Goal: Information Seeking & Learning: Learn about a topic

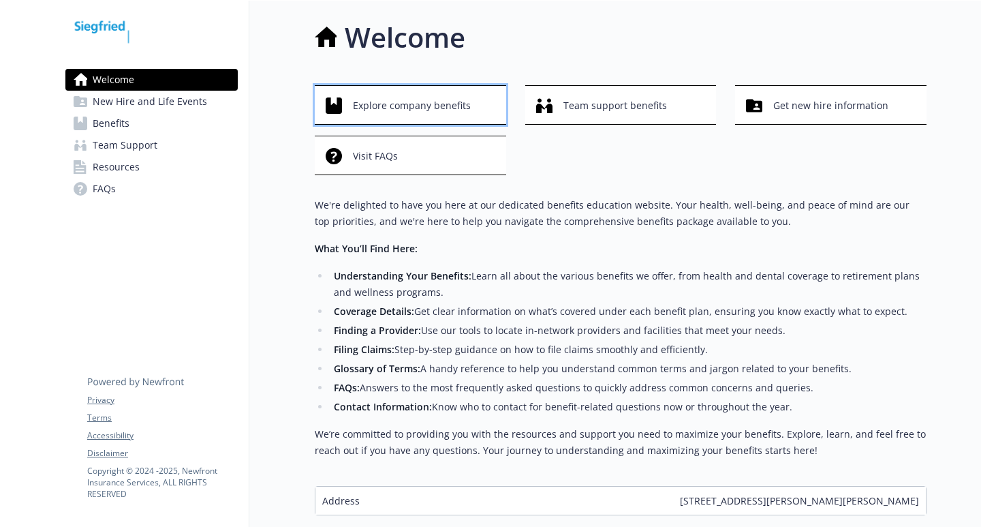
click at [395, 108] on span "Explore company benefits" at bounding box center [412, 106] width 118 height 26
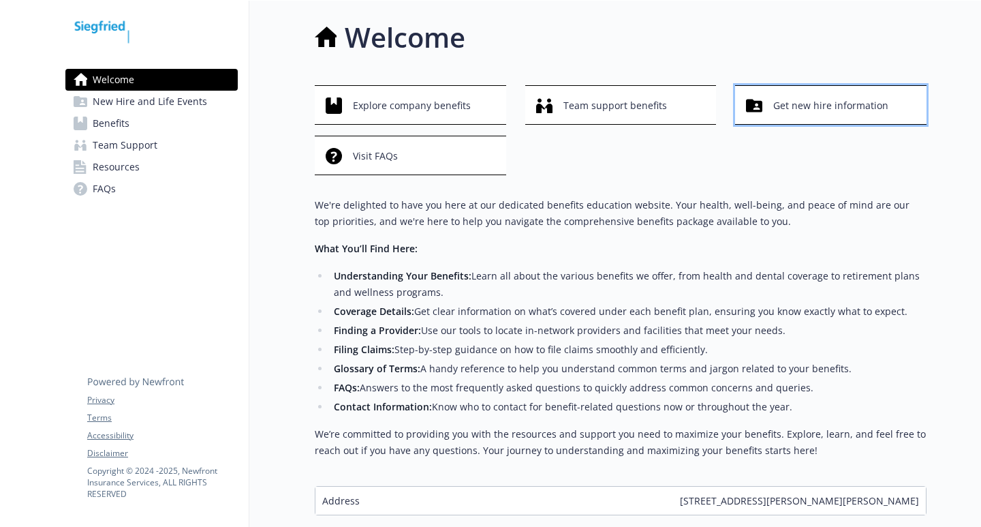
click at [774, 112] on span "Get new hire information" at bounding box center [831, 106] width 115 height 26
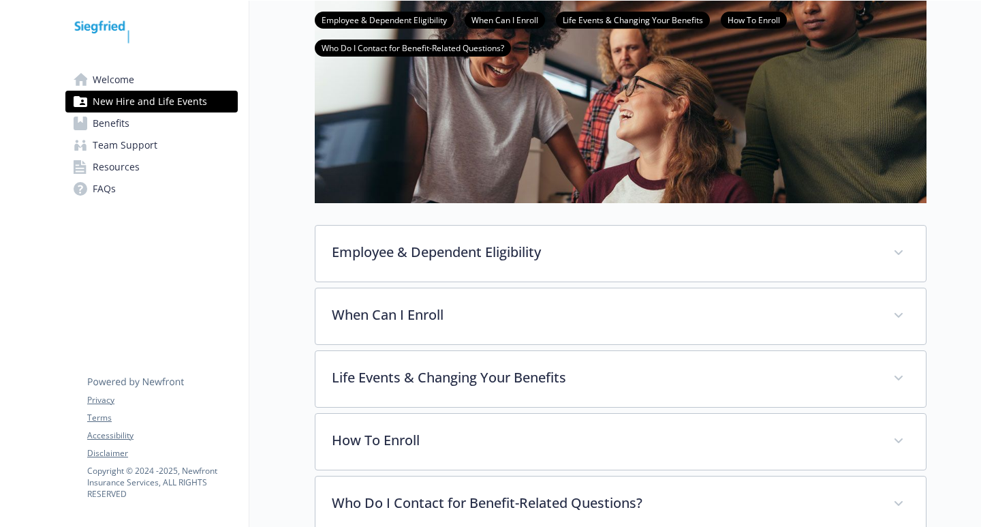
scroll to position [204, 0]
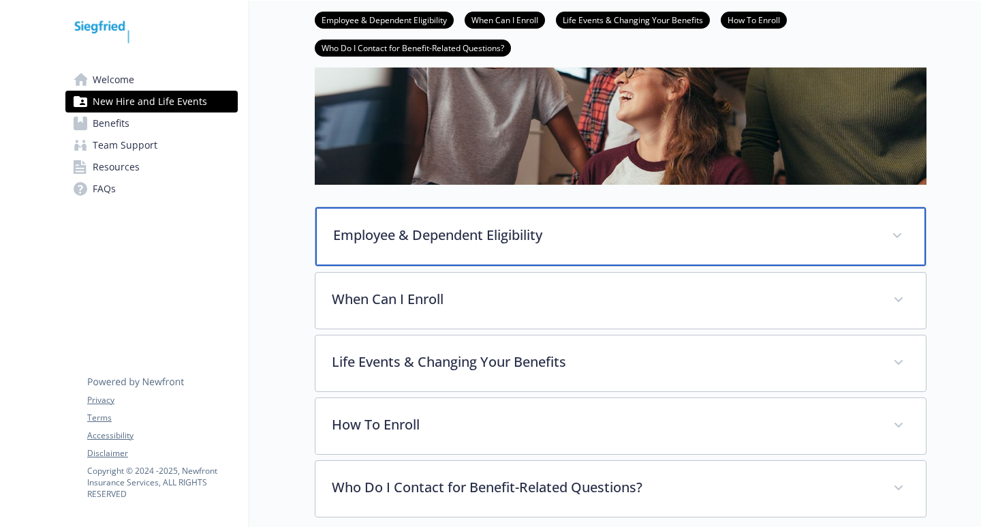
click at [489, 248] on div "Employee & Dependent Eligibility" at bounding box center [621, 236] width 611 height 59
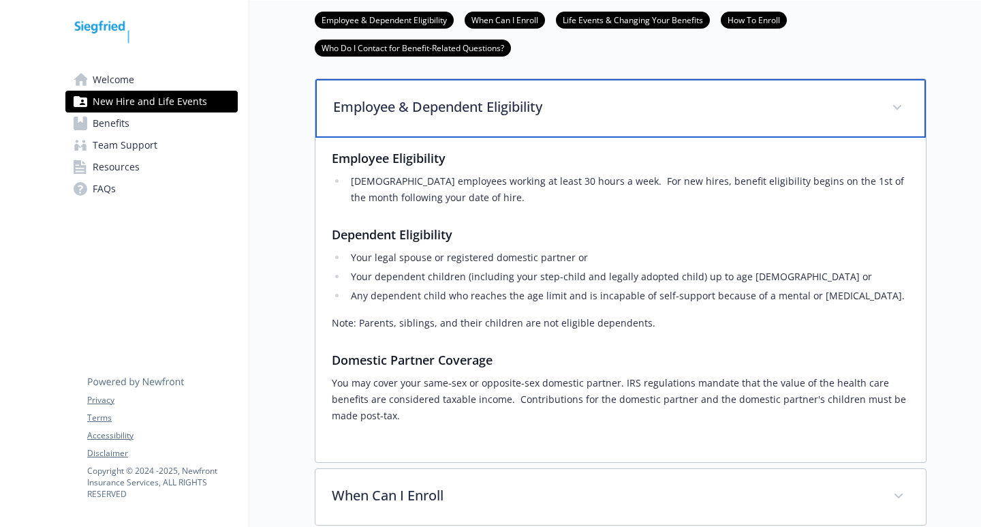
scroll to position [341, 0]
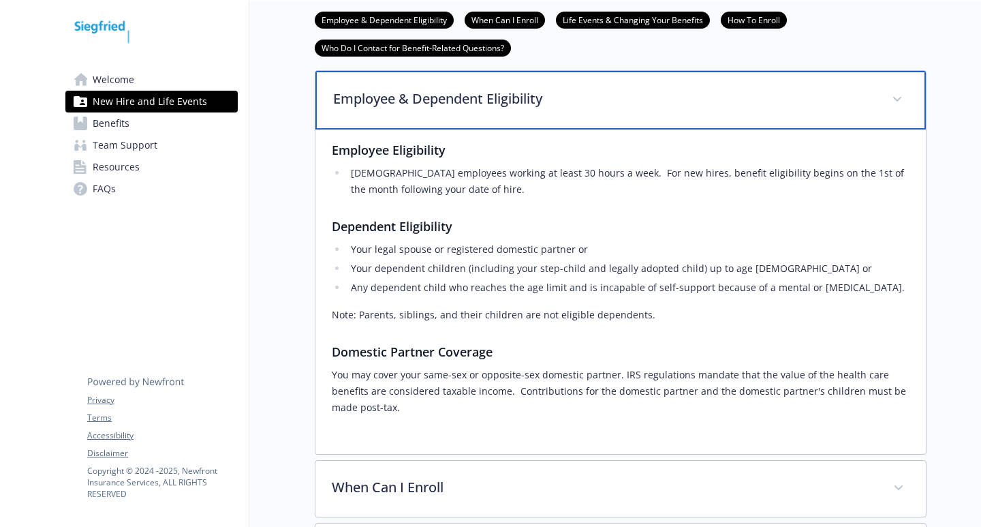
click at [444, 100] on p "Employee & Dependent Eligibility" at bounding box center [604, 99] width 542 height 20
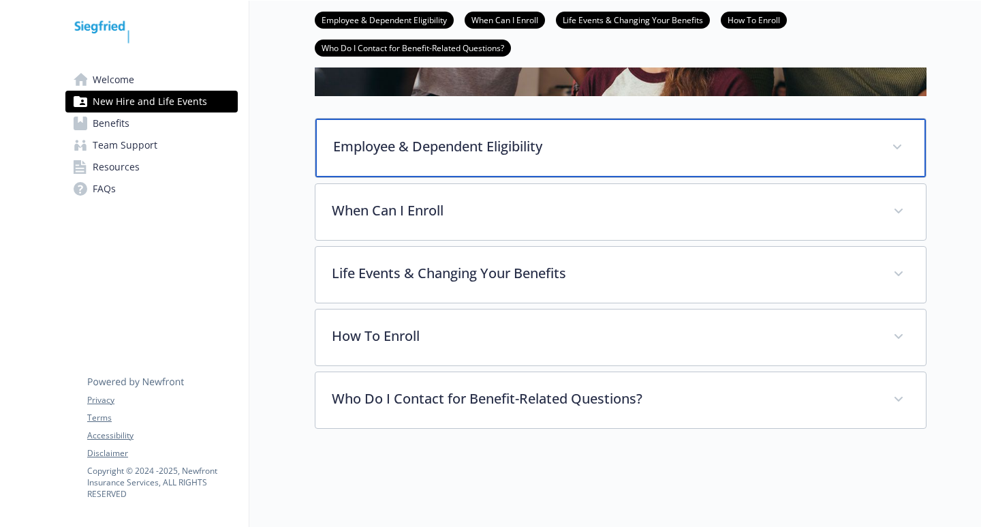
scroll to position [303, 0]
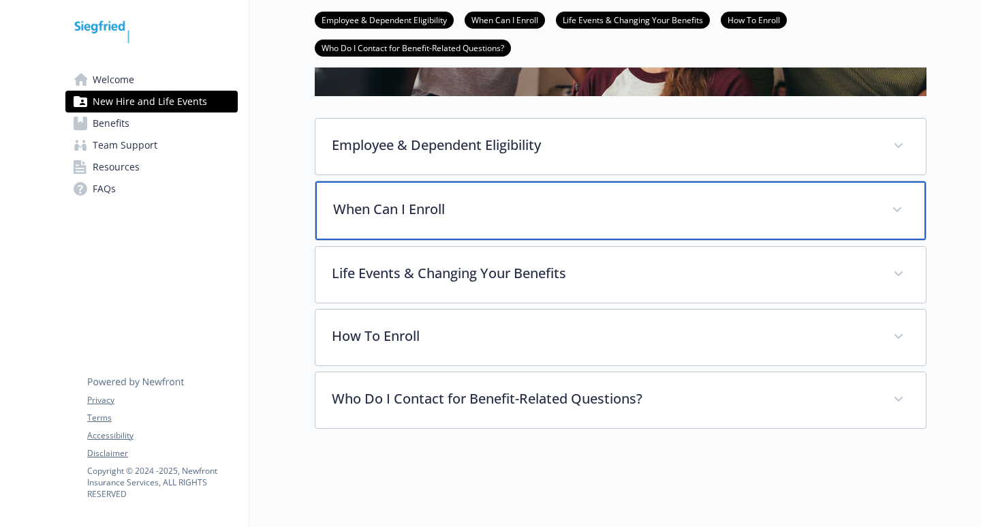
click at [423, 202] on p "When Can I Enroll" at bounding box center [604, 209] width 542 height 20
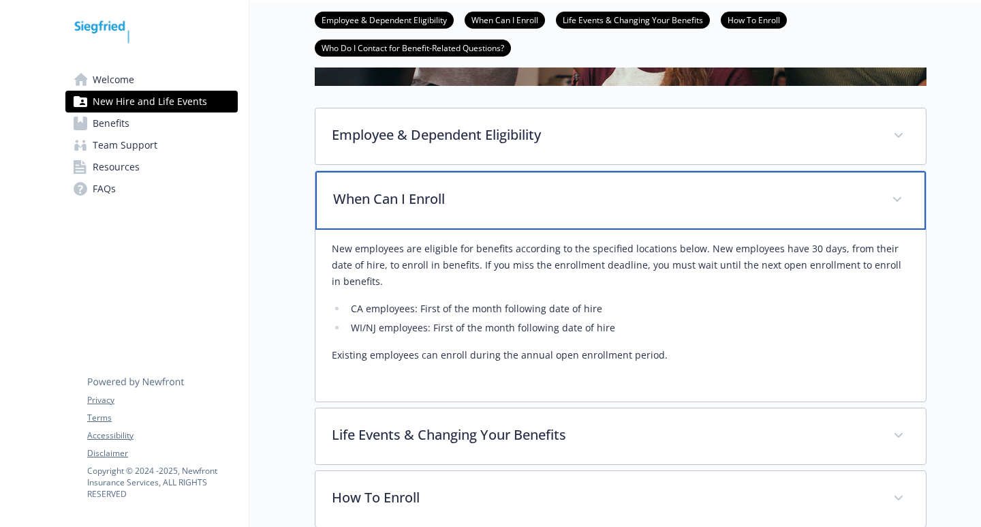
click at [416, 202] on p "When Can I Enroll" at bounding box center [604, 199] width 542 height 20
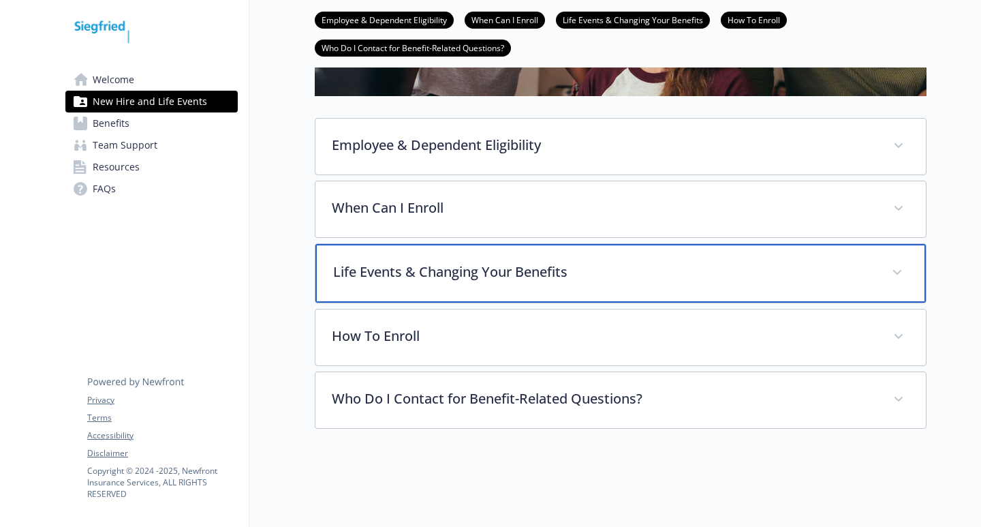
click at [412, 262] on p "Life Events & Changing Your Benefits" at bounding box center [604, 272] width 542 height 20
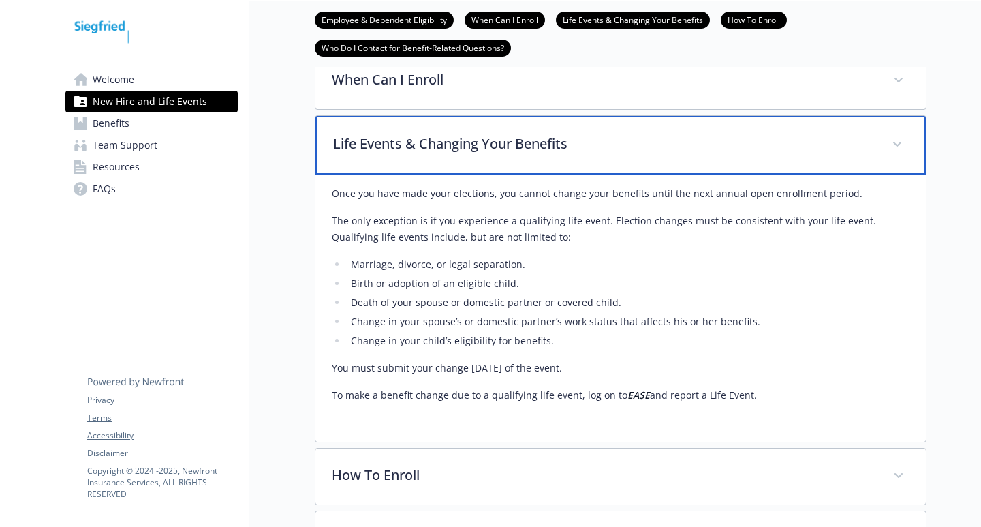
scroll to position [440, 0]
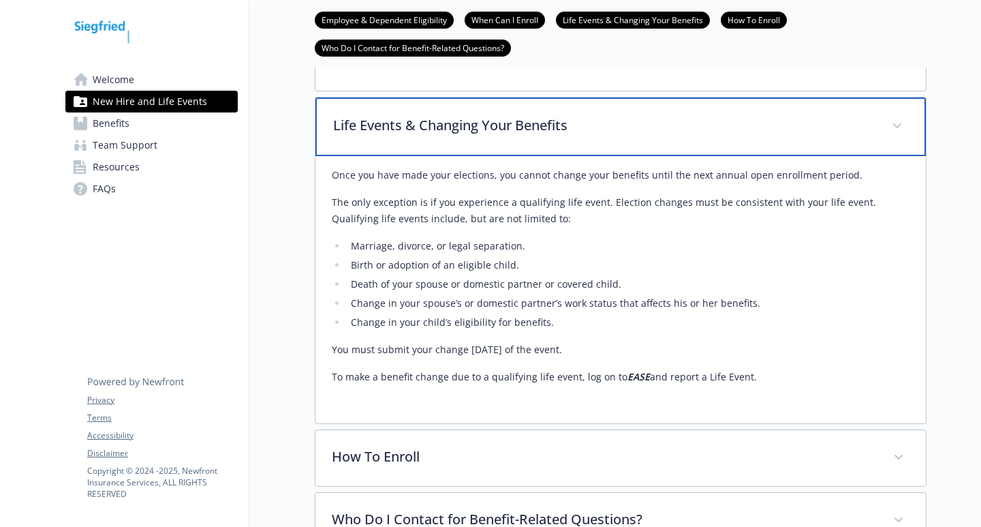
click at [418, 117] on p "Life Events & Changing Your Benefits" at bounding box center [604, 125] width 542 height 20
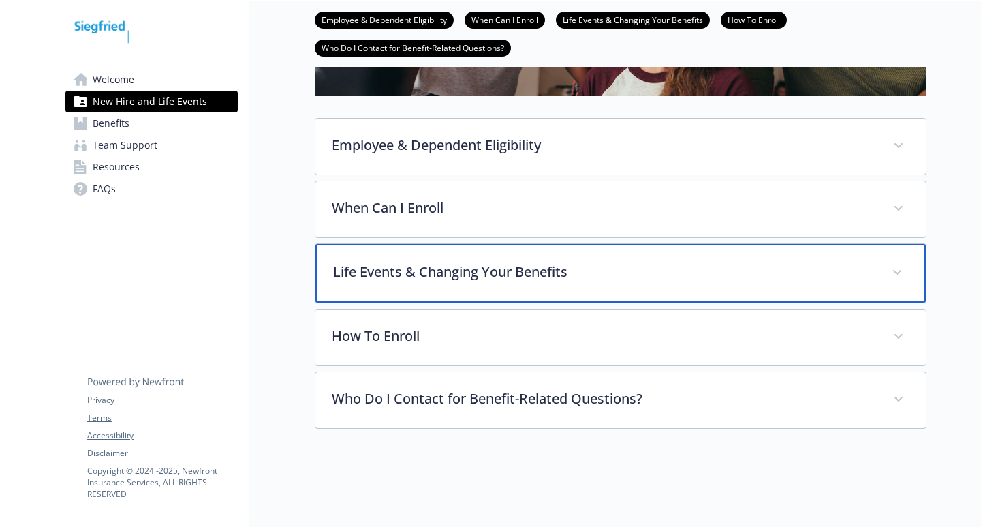
scroll to position [303, 0]
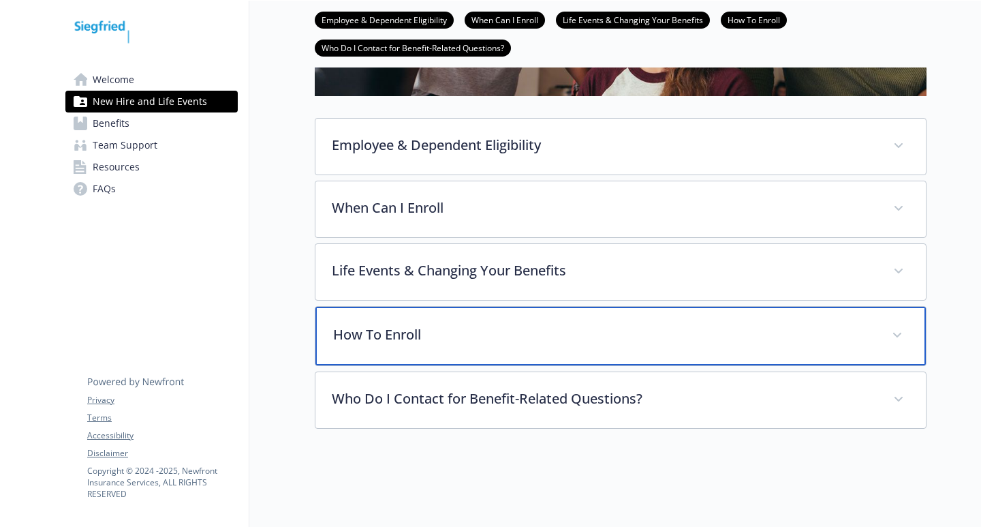
click at [441, 324] on p "How To Enroll" at bounding box center [604, 334] width 542 height 20
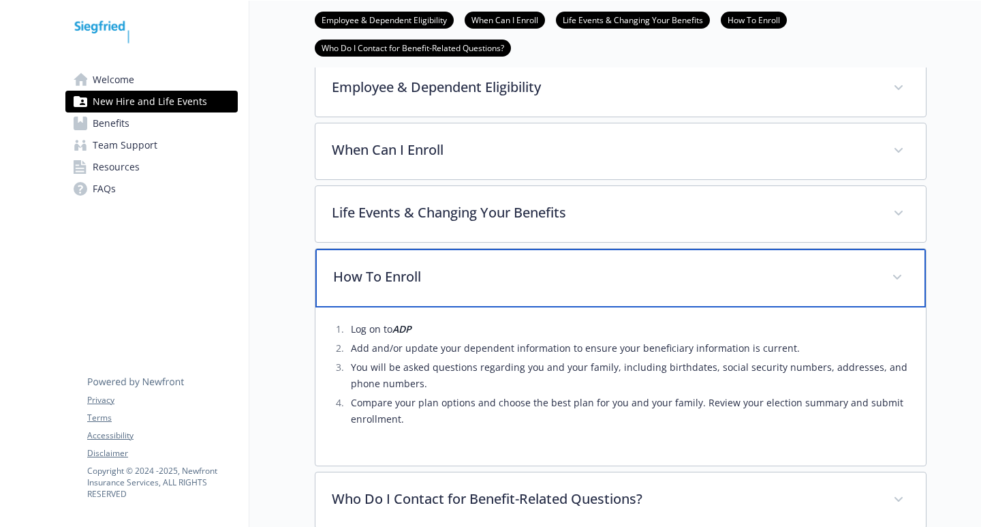
scroll to position [371, 0]
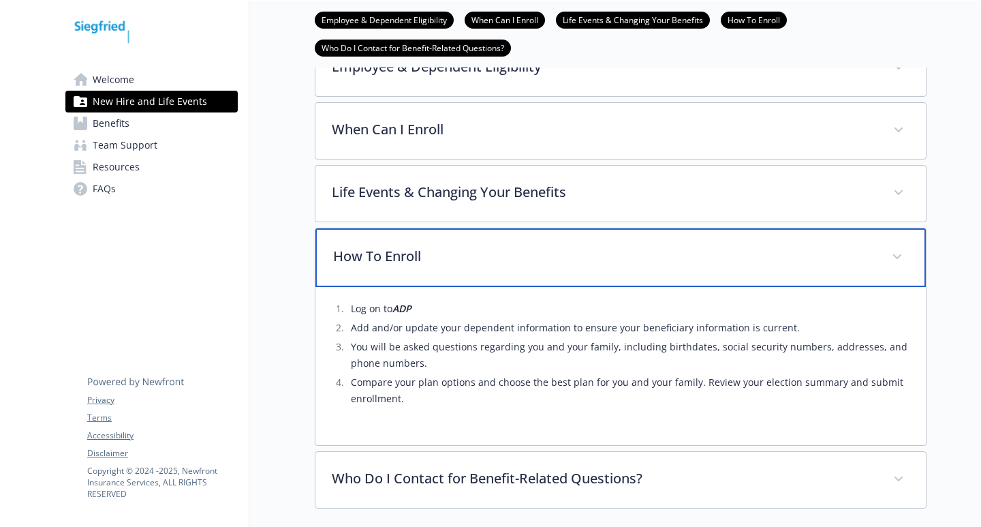
click at [411, 250] on p "How To Enroll" at bounding box center [604, 256] width 542 height 20
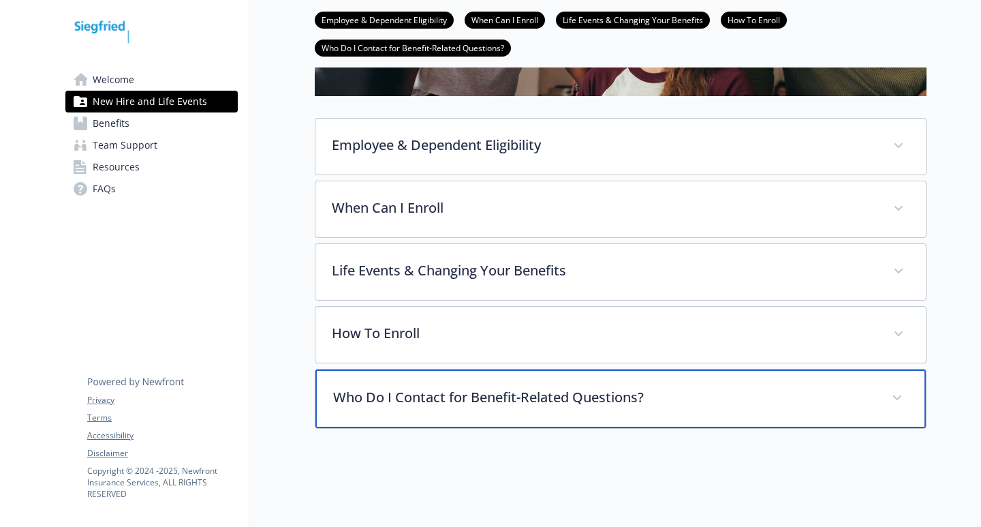
drag, startPoint x: 414, startPoint y: 391, endPoint x: 411, endPoint y: 367, distance: 24.7
click at [413, 392] on p "Who Do I Contact for Benefit-Related Questions?" at bounding box center [604, 397] width 542 height 20
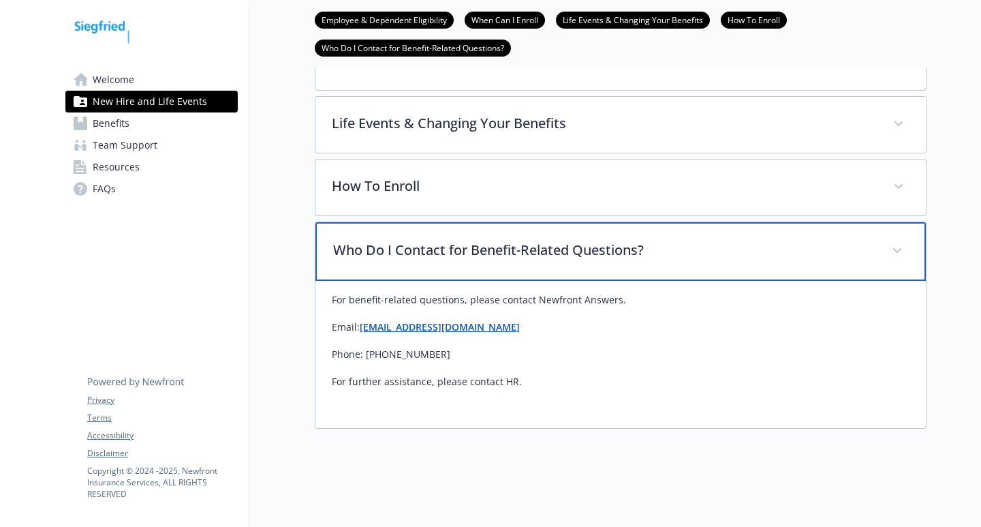
click at [415, 241] on p "Who Do I Contact for Benefit-Related Questions?" at bounding box center [604, 250] width 542 height 20
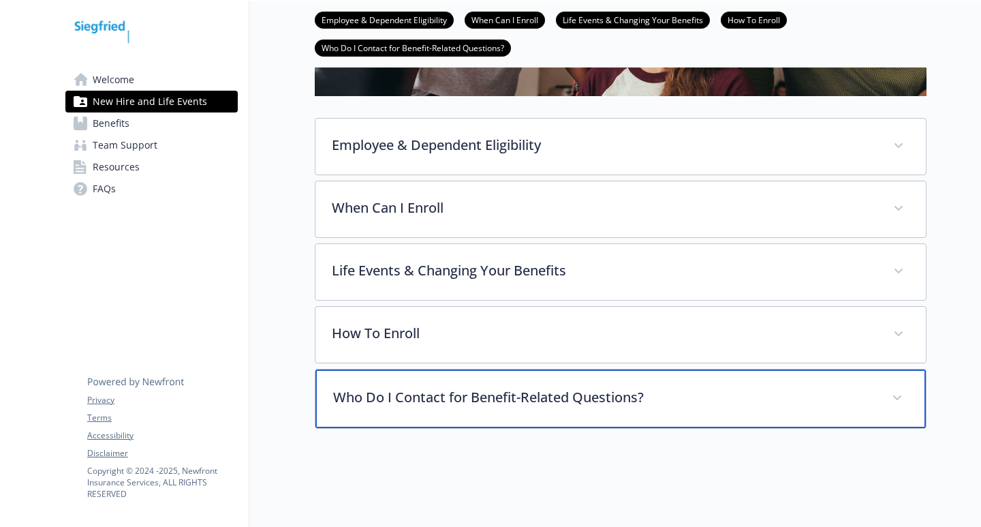
scroll to position [303, 0]
click at [484, 374] on div "Who Do I Contact for Benefit-Related Questions?" at bounding box center [621, 398] width 611 height 59
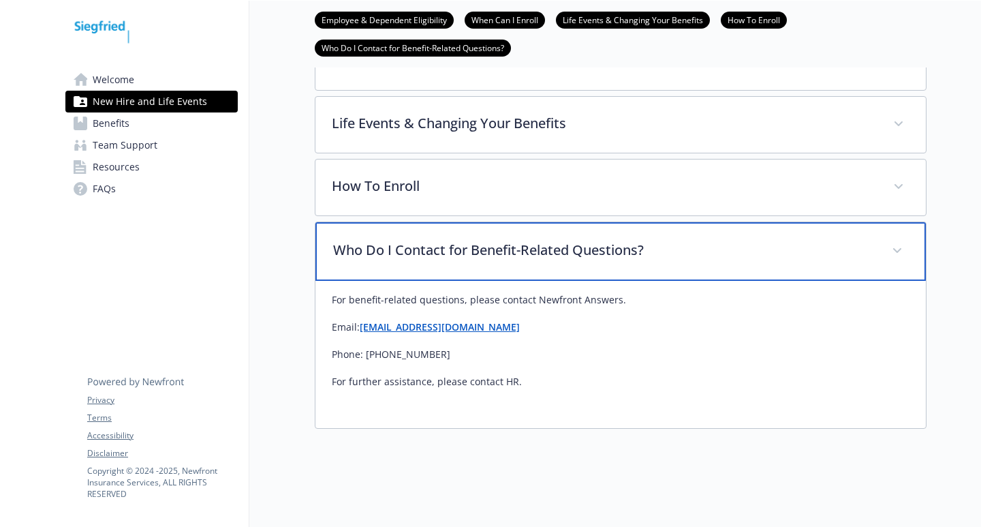
scroll to position [450, 0]
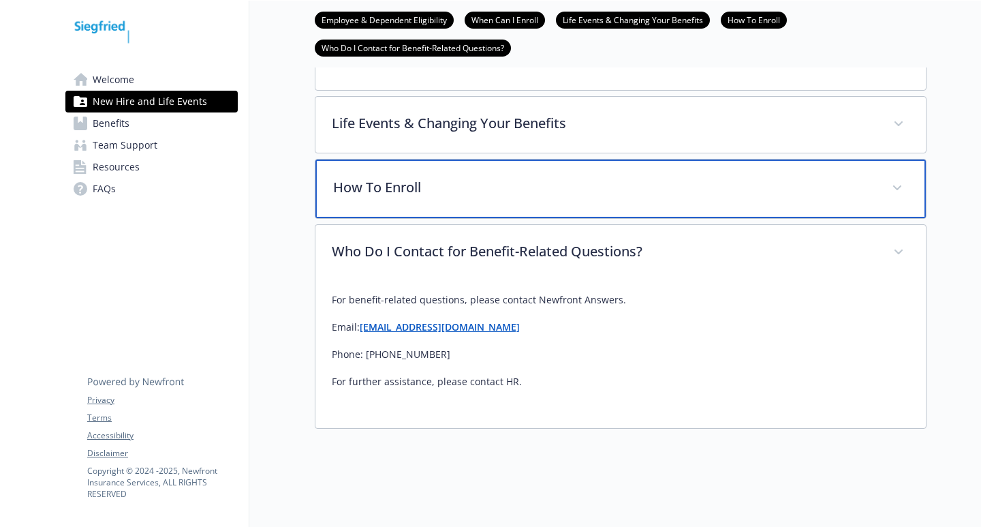
click at [420, 188] on div "How To Enroll" at bounding box center [621, 188] width 611 height 59
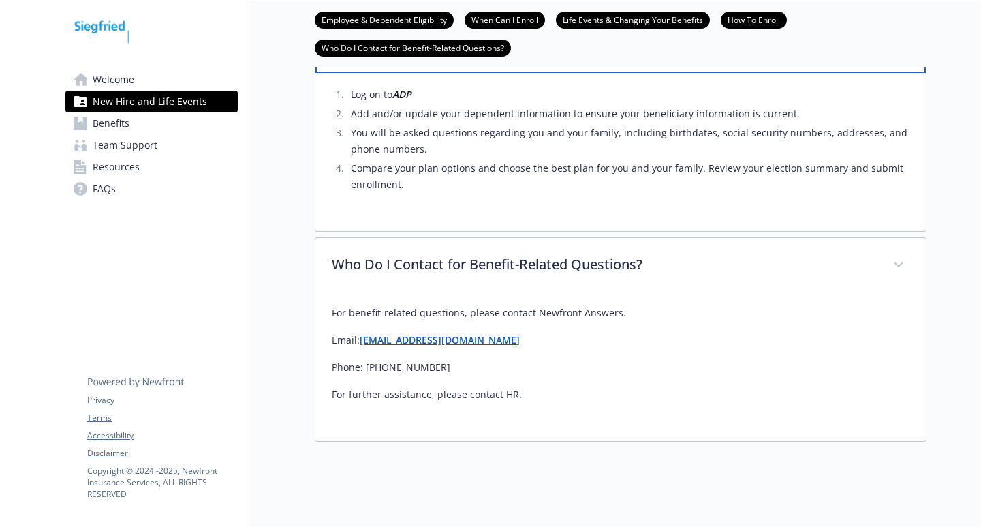
scroll to position [587, 0]
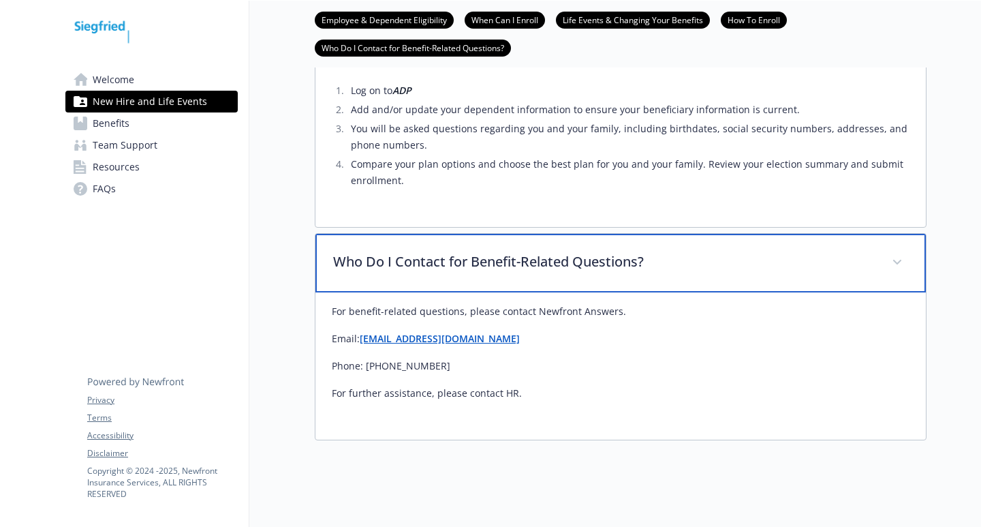
click at [424, 251] on div "Who Do I Contact for Benefit-Related Questions?" at bounding box center [621, 263] width 611 height 59
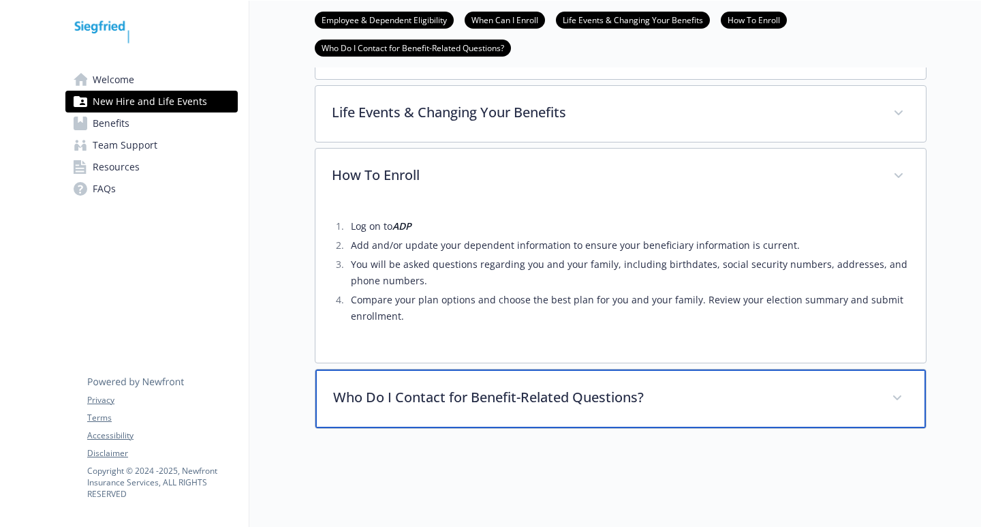
click at [433, 373] on div "Who Do I Contact for Benefit-Related Questions?" at bounding box center [621, 398] width 611 height 59
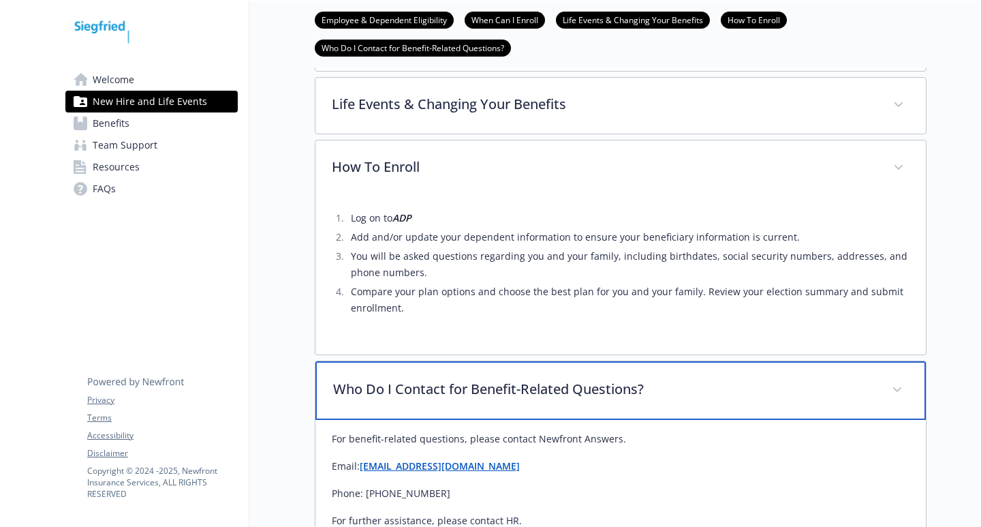
scroll to position [450, 0]
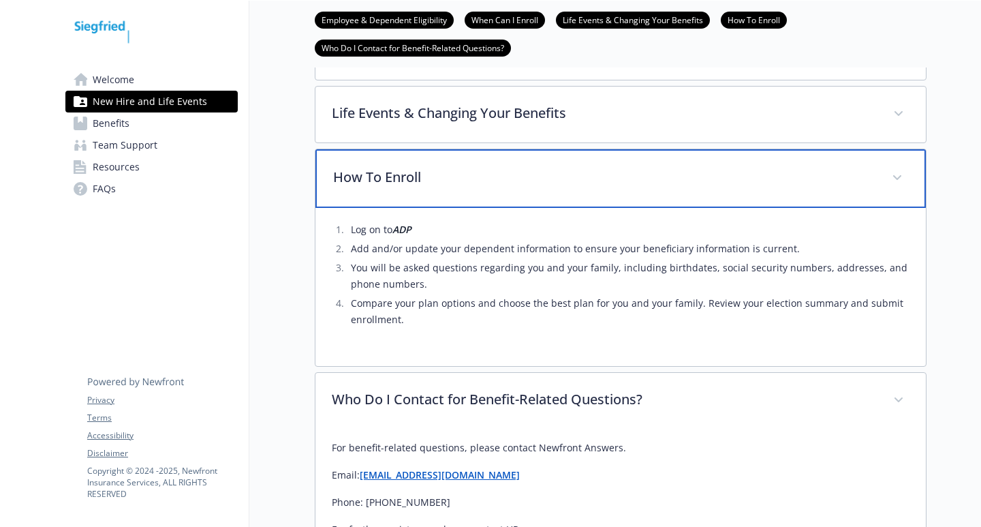
click at [384, 155] on div "How To Enroll" at bounding box center [621, 178] width 611 height 59
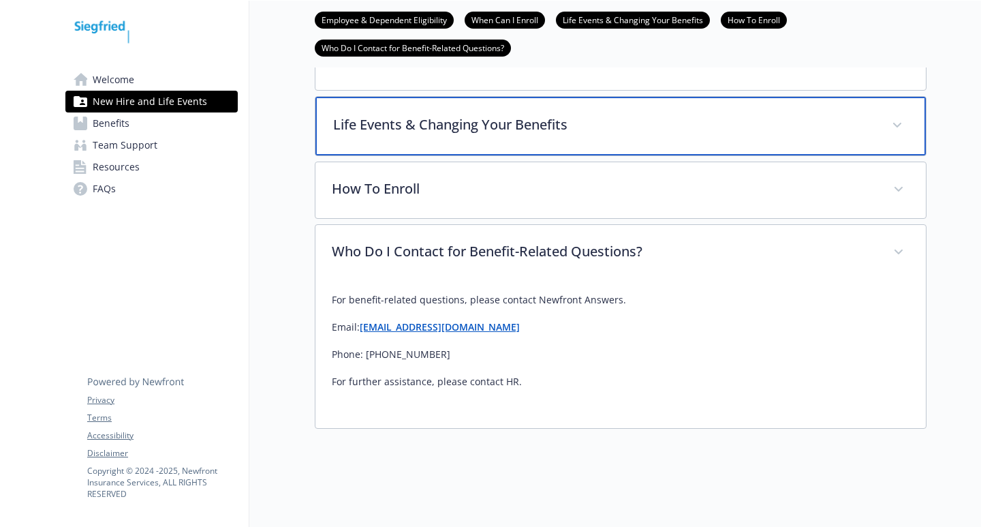
click at [393, 99] on div "Life Events & Changing Your Benefits" at bounding box center [621, 126] width 611 height 59
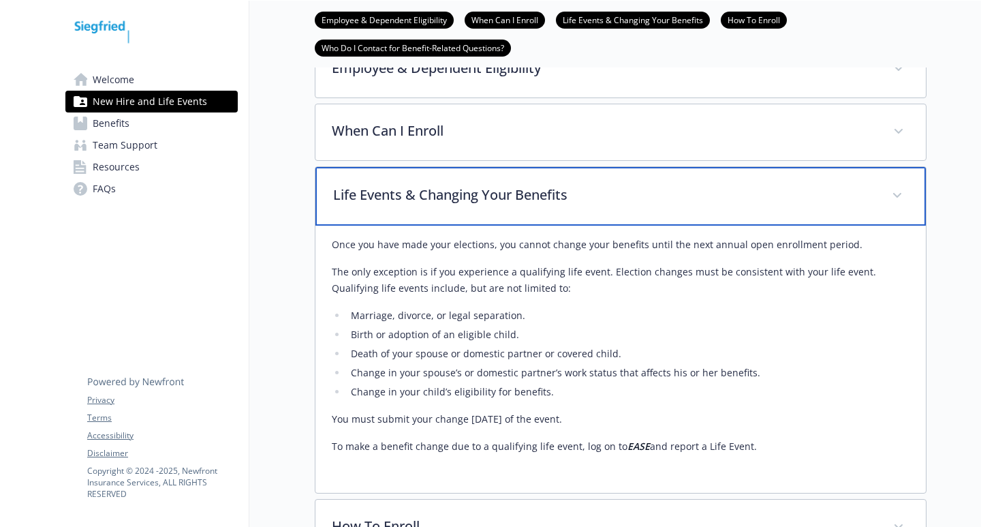
scroll to position [246, 0]
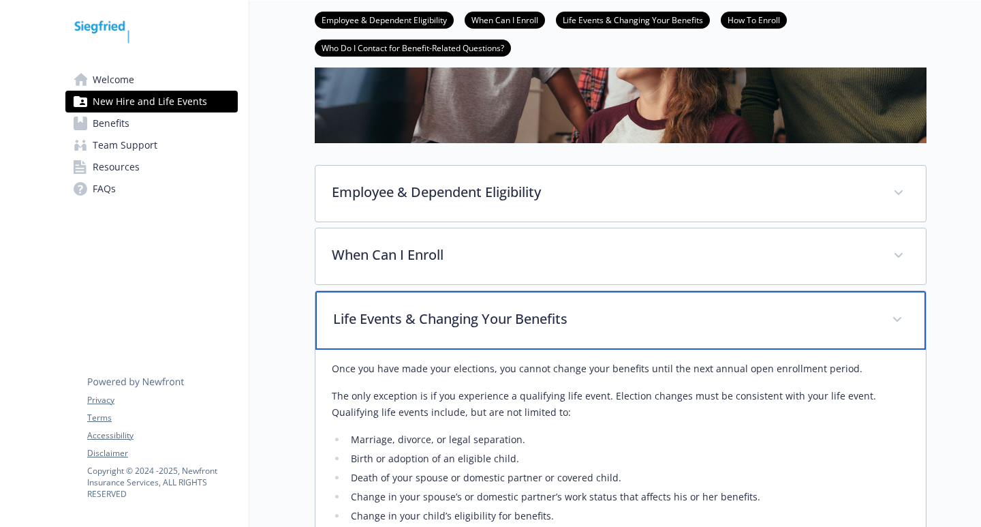
click at [388, 312] on p "Life Events & Changing Your Benefits" at bounding box center [604, 319] width 542 height 20
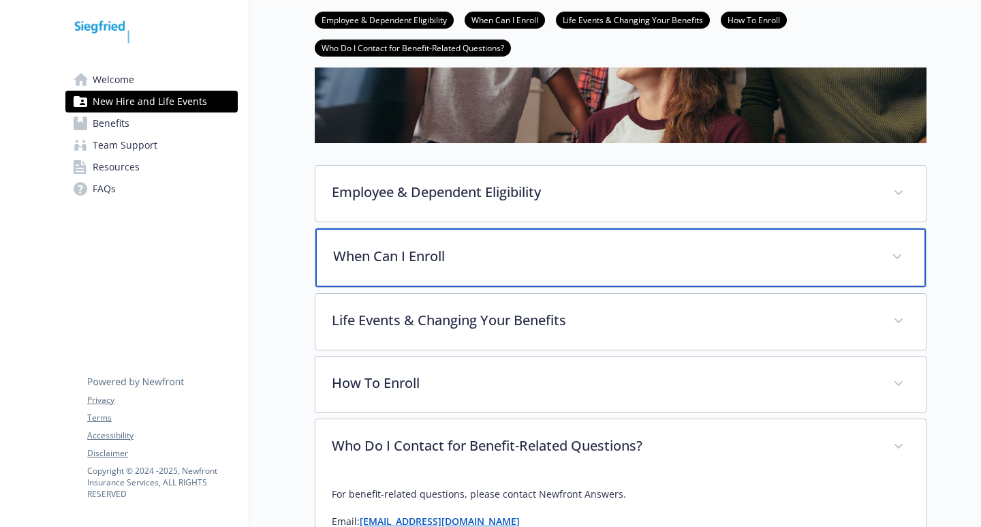
click at [395, 262] on p "When Can I Enroll" at bounding box center [604, 256] width 542 height 20
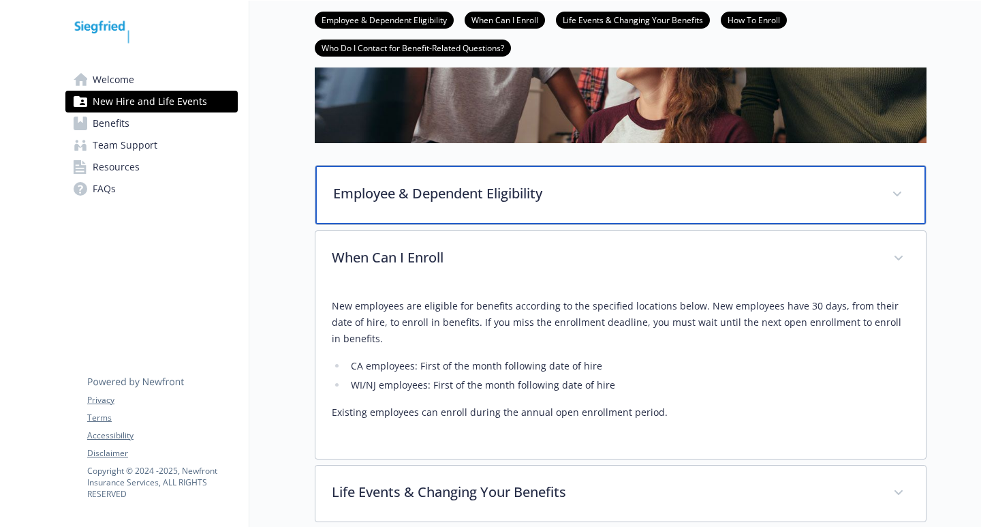
click at [403, 194] on p "Employee & Dependent Eligibility" at bounding box center [604, 193] width 542 height 20
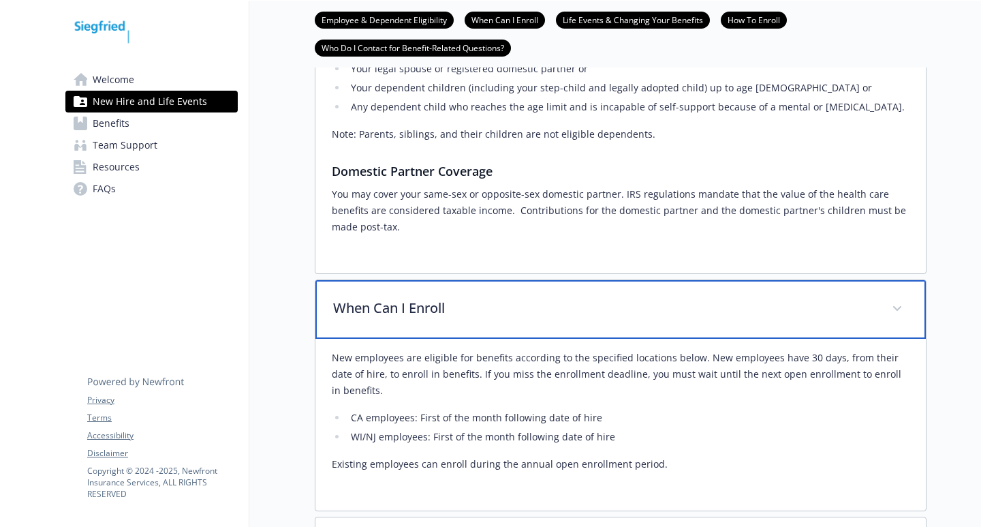
click at [388, 301] on p "When Can I Enroll" at bounding box center [604, 308] width 542 height 20
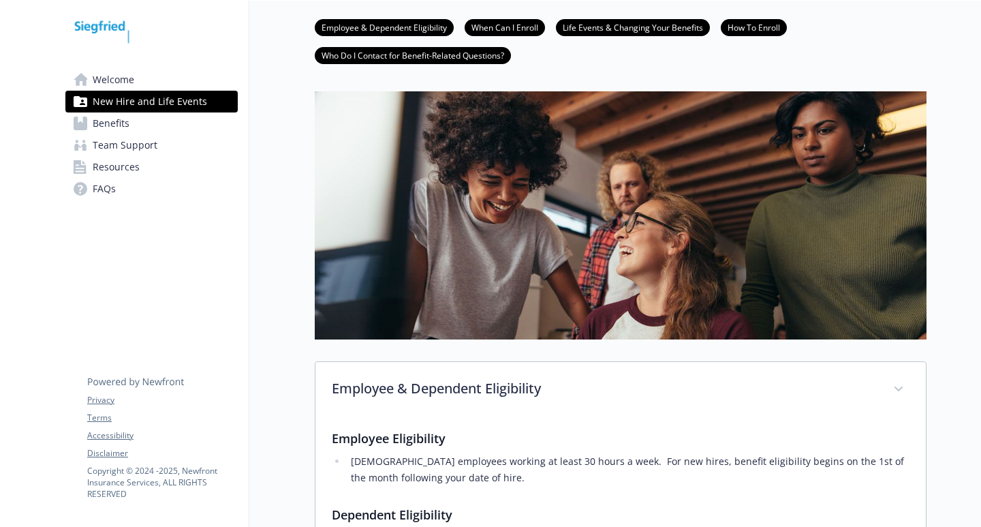
scroll to position [0, 0]
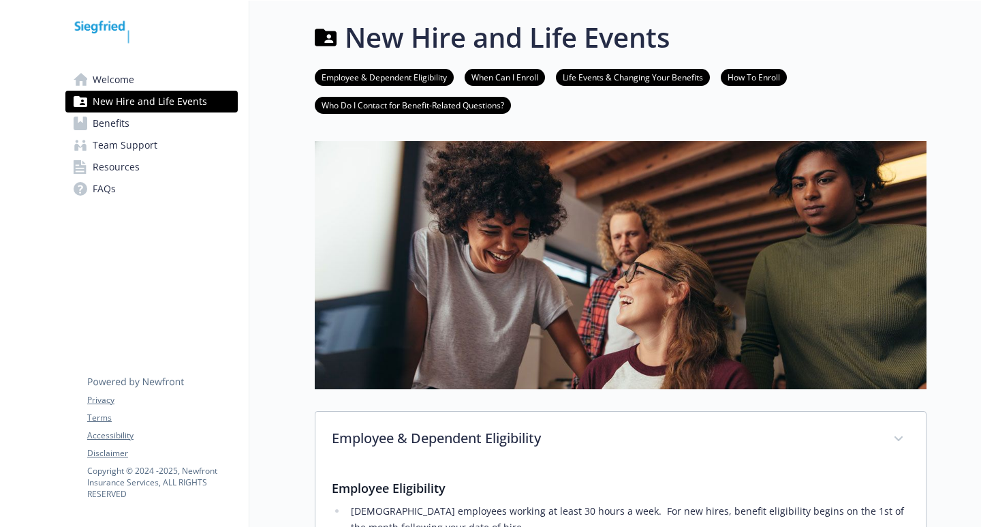
click at [112, 121] on span "Benefits" at bounding box center [111, 123] width 37 height 22
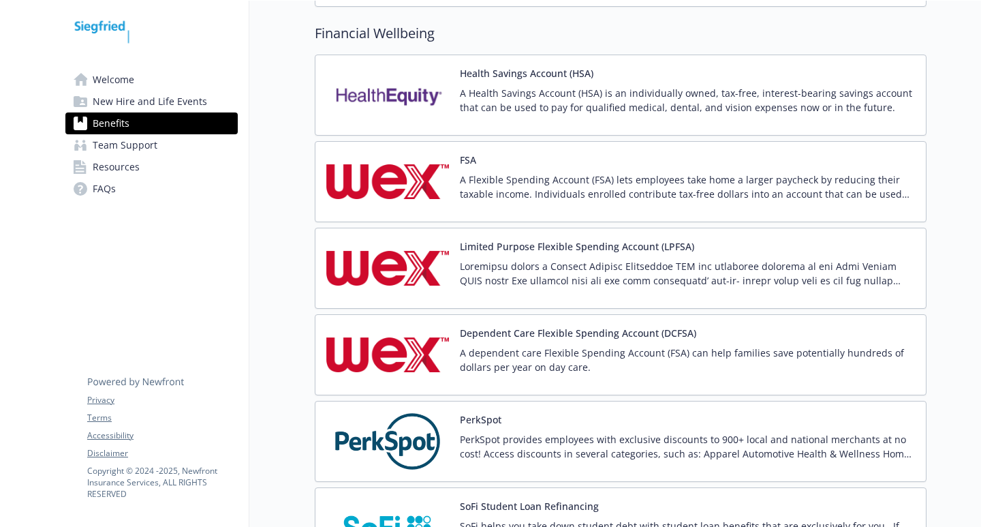
click at [440, 90] on img at bounding box center [387, 95] width 123 height 58
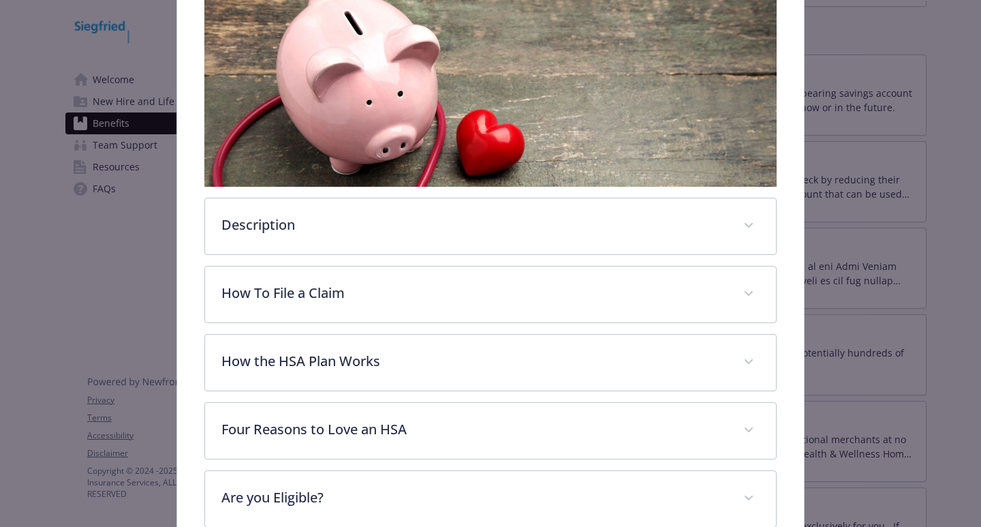
scroll to position [313, 0]
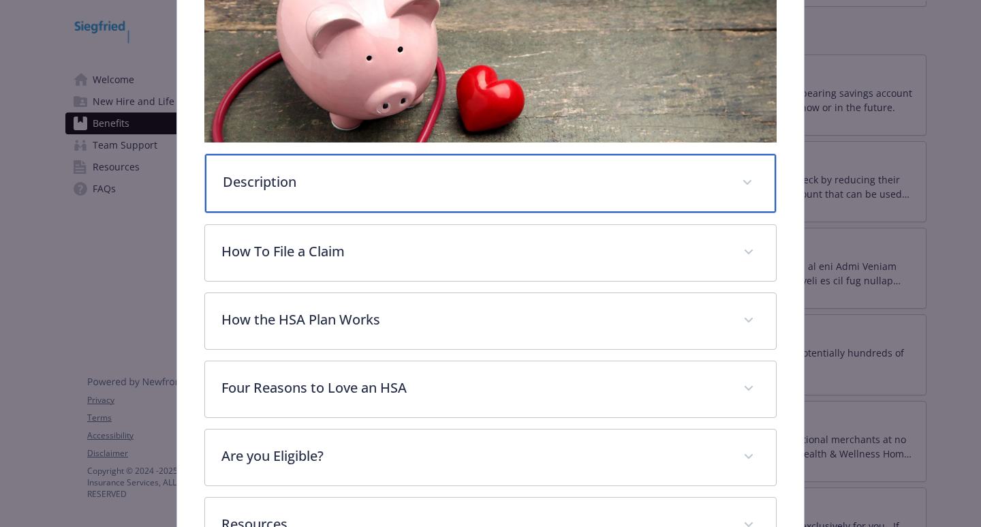
click at [344, 175] on p "Description" at bounding box center [474, 182] width 503 height 20
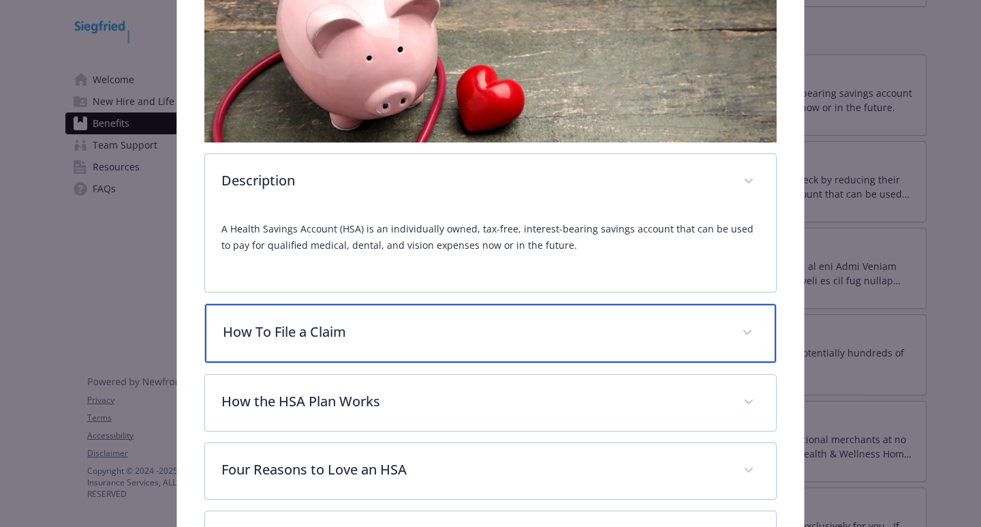
click at [336, 324] on p "How To File a Claim" at bounding box center [474, 332] width 503 height 20
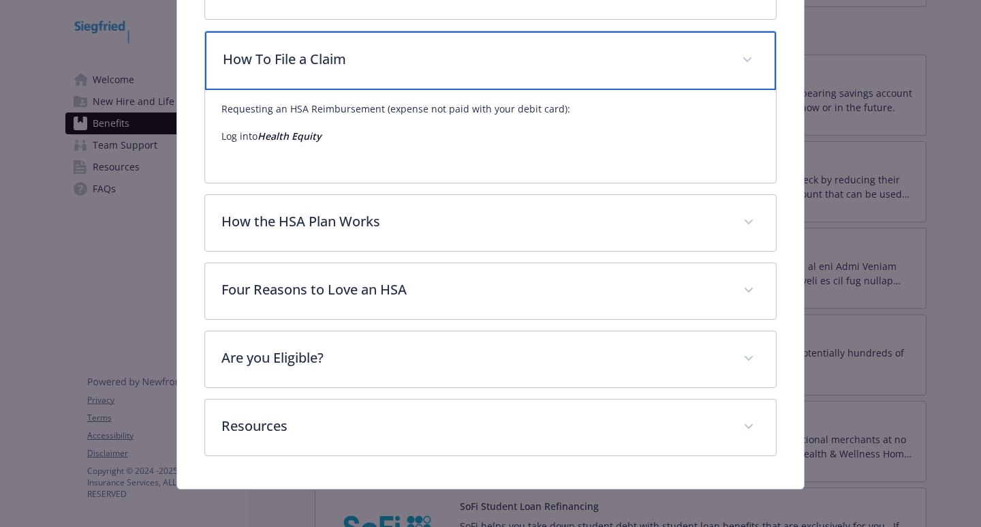
click at [293, 55] on p "How To File a Claim" at bounding box center [474, 59] width 503 height 20
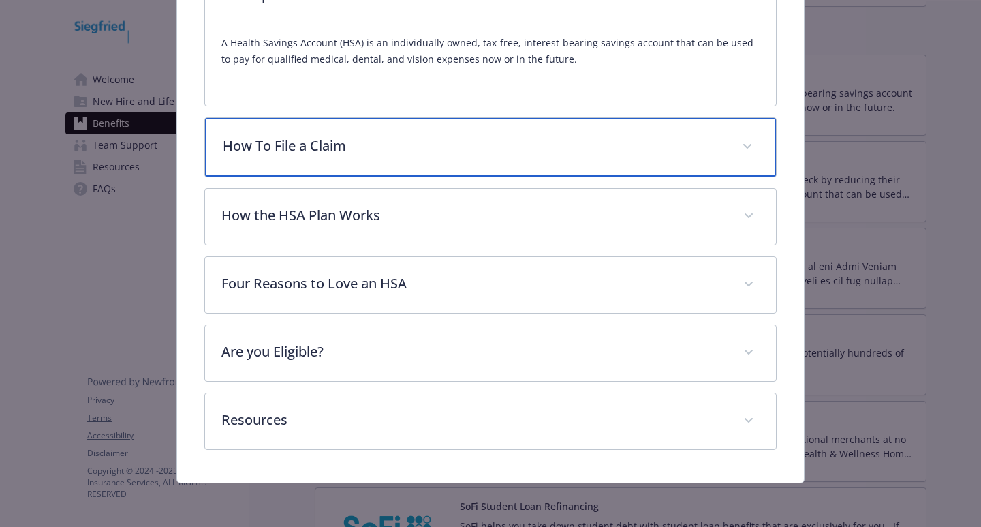
scroll to position [497, 0]
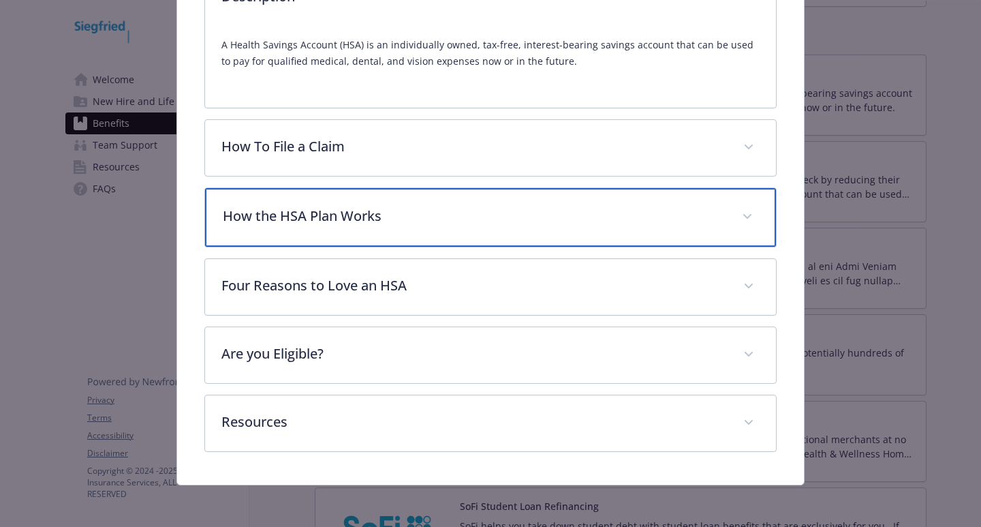
click at [320, 213] on p "How the HSA Plan Works" at bounding box center [474, 216] width 503 height 20
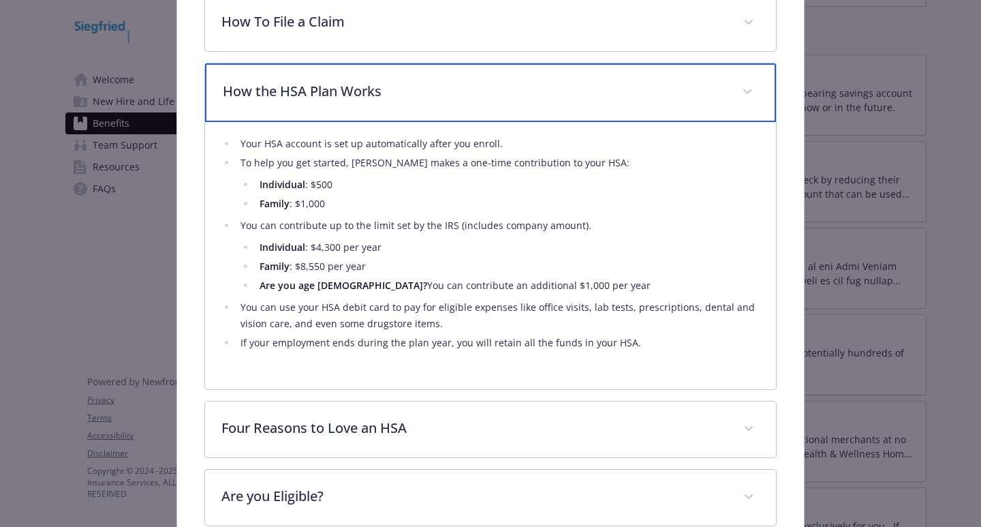
scroll to position [634, 0]
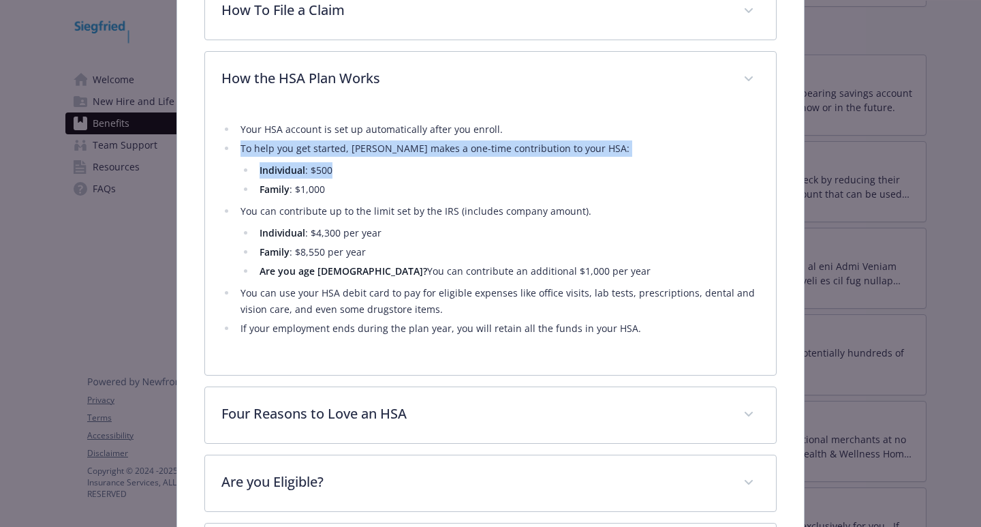
drag, startPoint x: 241, startPoint y: 153, endPoint x: 494, endPoint y: 164, distance: 253.7
click at [494, 164] on li "To help you get started, [PERSON_NAME] makes a one-time contribution to your HS…" at bounding box center [497, 168] width 523 height 57
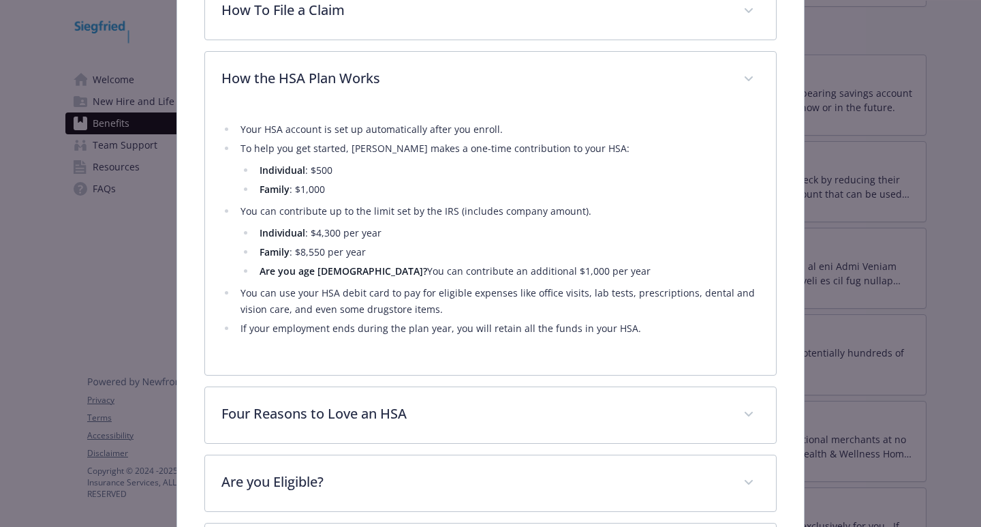
click at [483, 199] on ul "Your HSA account is set up automatically after you enroll. To help you get star…" at bounding box center [490, 228] width 538 height 215
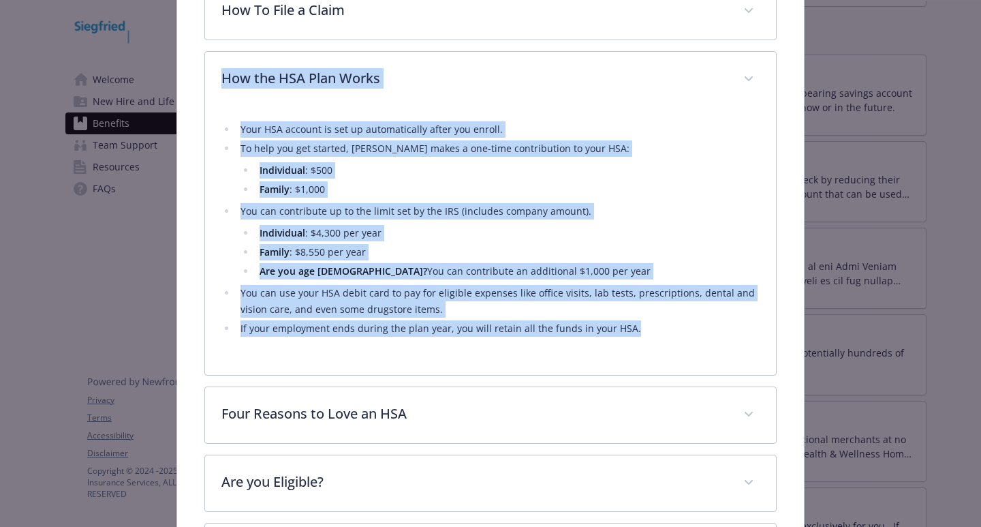
drag, startPoint x: 671, startPoint y: 323, endPoint x: 204, endPoint y: 84, distance: 524.5
click at [204, 84] on div "How the HSA Plan Works Your HSA account is set up automatically after you enrol…" at bounding box center [490, 213] width 572 height 324
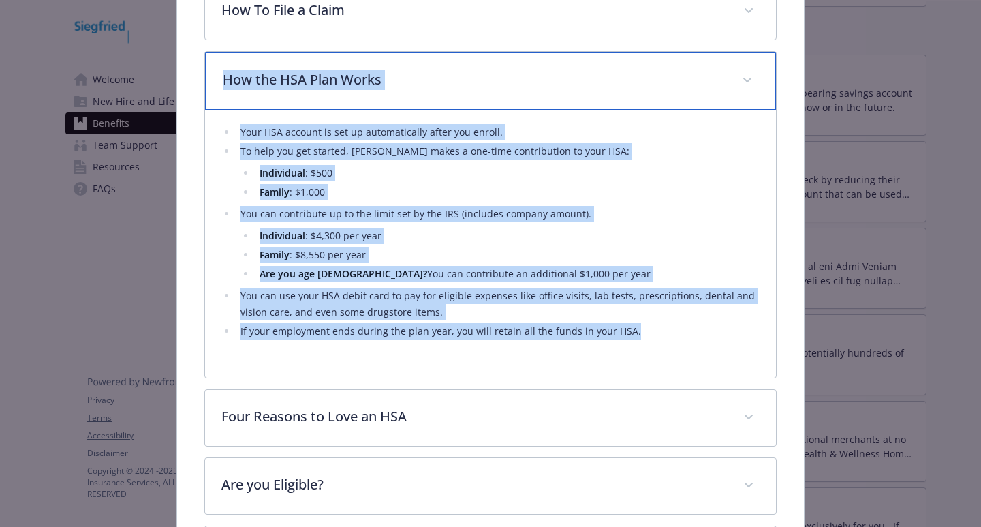
click at [284, 83] on p "How the HSA Plan Works" at bounding box center [474, 80] width 503 height 20
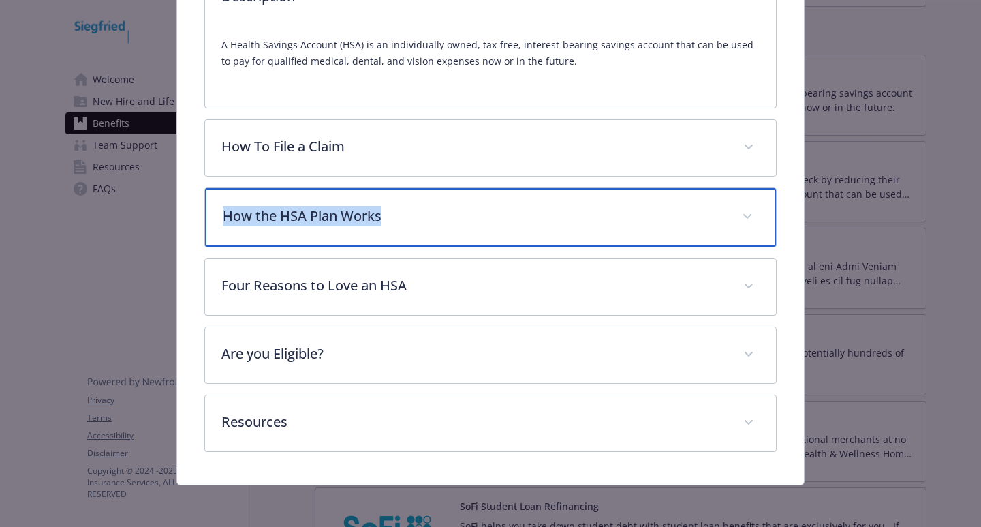
click at [264, 213] on p "How the HSA Plan Works" at bounding box center [474, 216] width 503 height 20
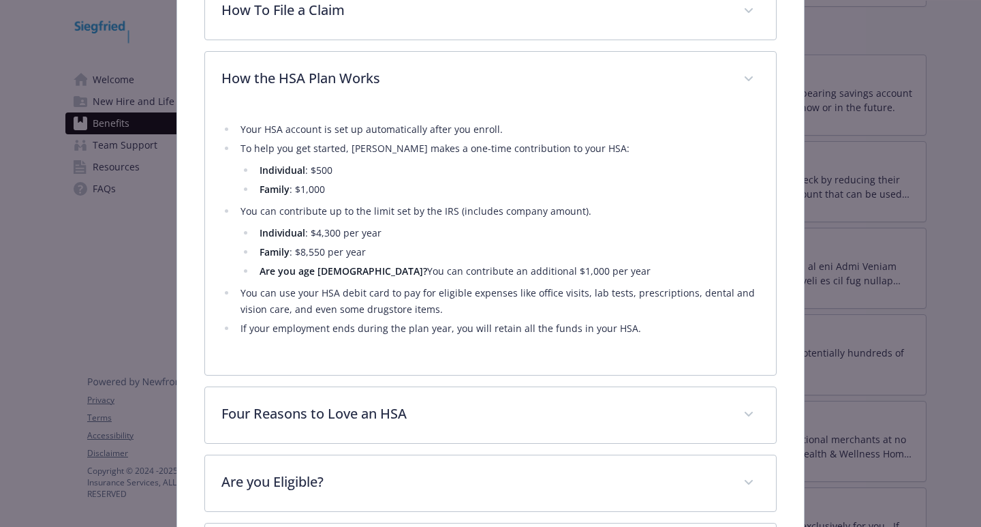
click at [284, 127] on li "Your HSA account is set up automatically after you enroll." at bounding box center [497, 129] width 523 height 16
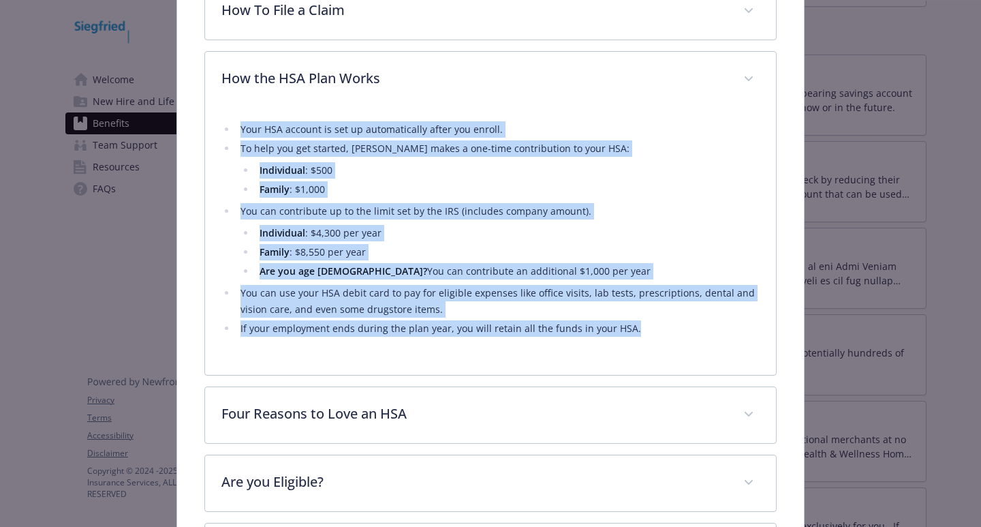
drag, startPoint x: 239, startPoint y: 127, endPoint x: 648, endPoint y: 342, distance: 462.1
click at [648, 342] on div "Your HSA account is set up automatically after you enroll. To help you get star…" at bounding box center [490, 233] width 538 height 251
click at [498, 308] on li "You can use your HSA debit card to pay for eligible expenses like office visits…" at bounding box center [497, 301] width 523 height 33
drag, startPoint x: 639, startPoint y: 324, endPoint x: 236, endPoint y: 125, distance: 449.6
click at [230, 121] on ul "Your HSA account is set up automatically after you enroll. To help you get star…" at bounding box center [490, 228] width 538 height 215
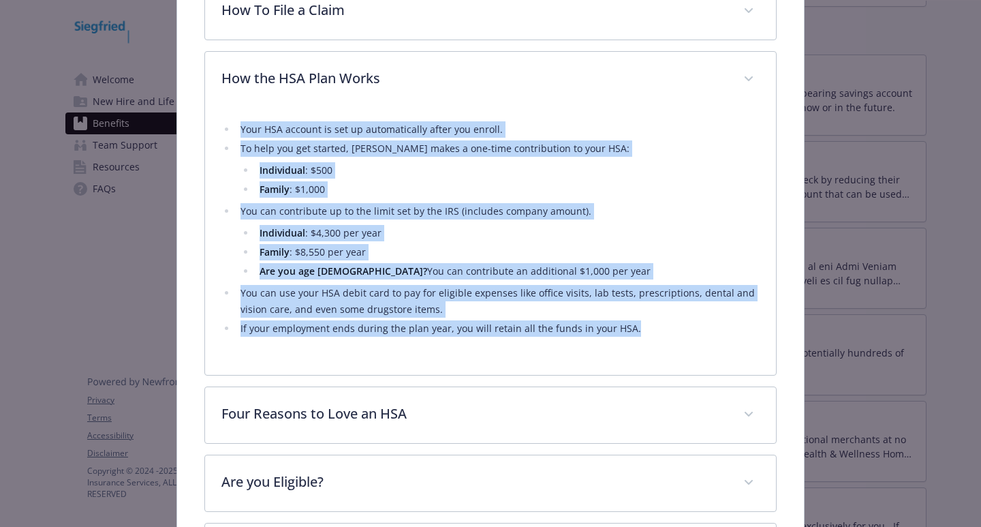
copy ul "Your HSA account is set up automatically after you enroll. To help you get star…"
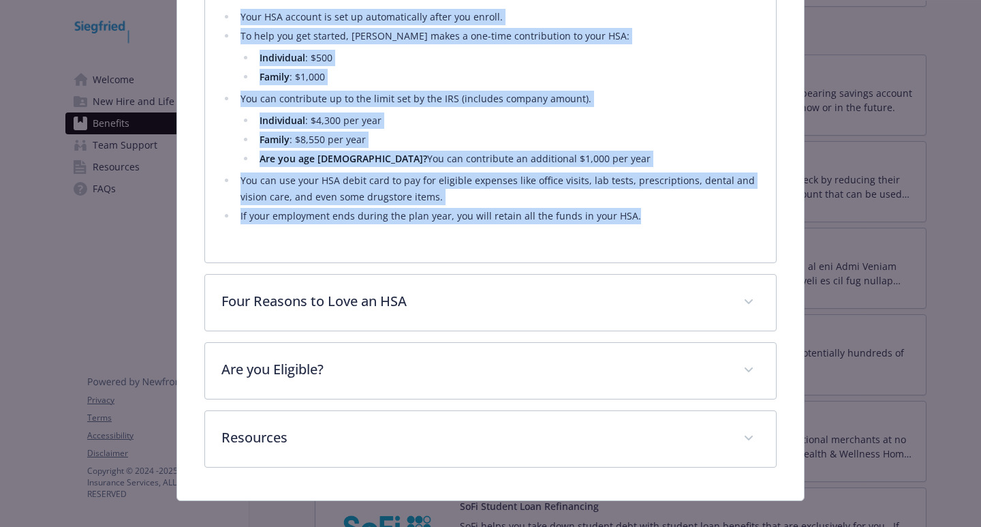
scroll to position [761, 0]
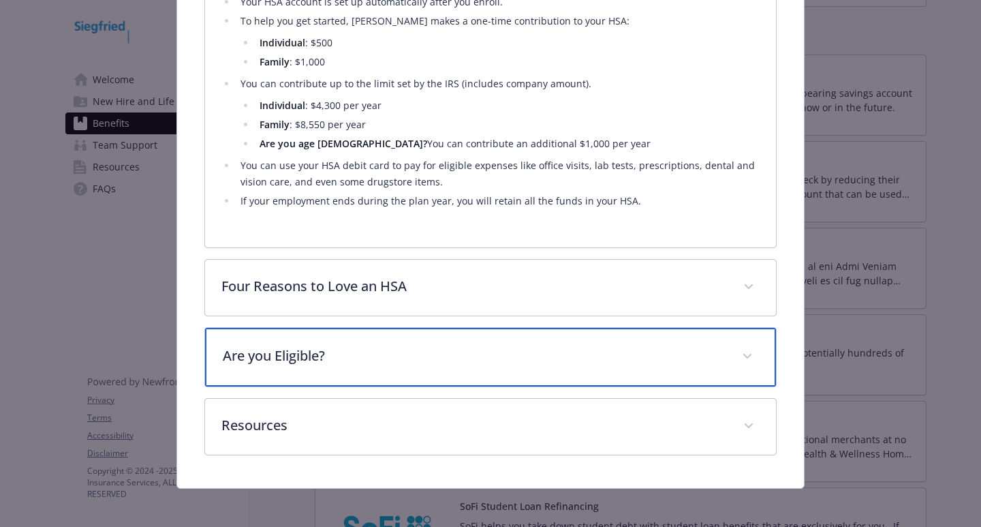
click at [347, 340] on div "Are you Eligible?" at bounding box center [490, 357] width 571 height 59
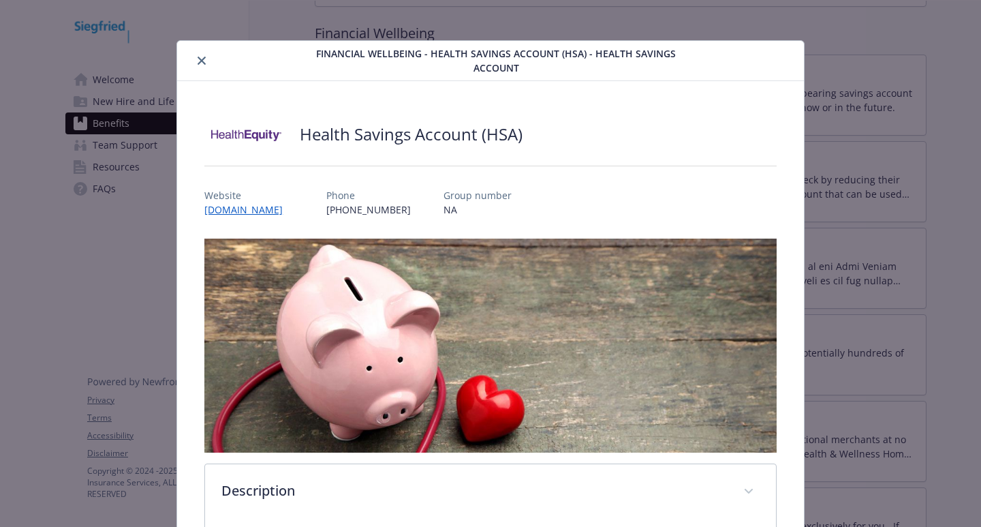
scroll to position [0, 0]
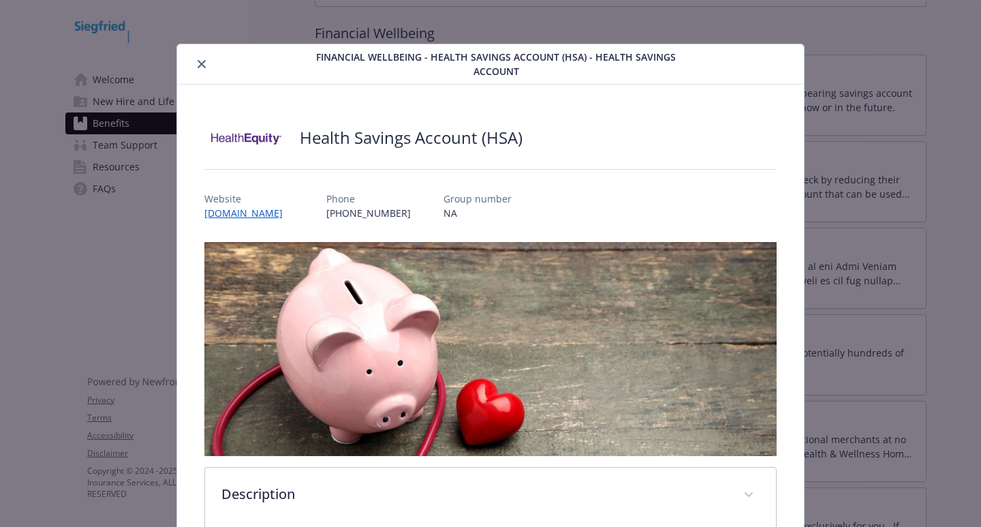
click at [201, 65] on icon "close" at bounding box center [202, 64] width 8 height 8
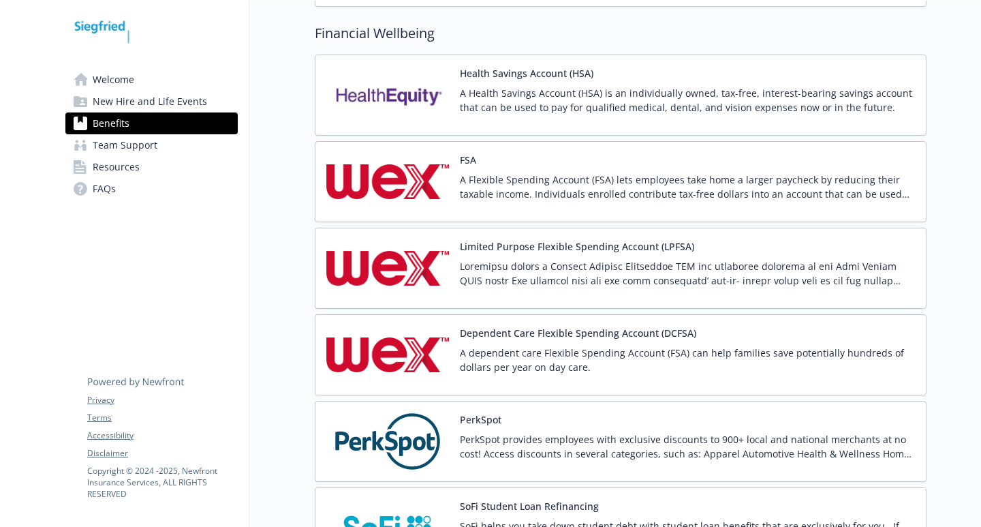
click at [495, 172] on p "A Flexible Spending Account (FSA) lets employees take home a larger paycheck by…" at bounding box center [687, 186] width 455 height 29
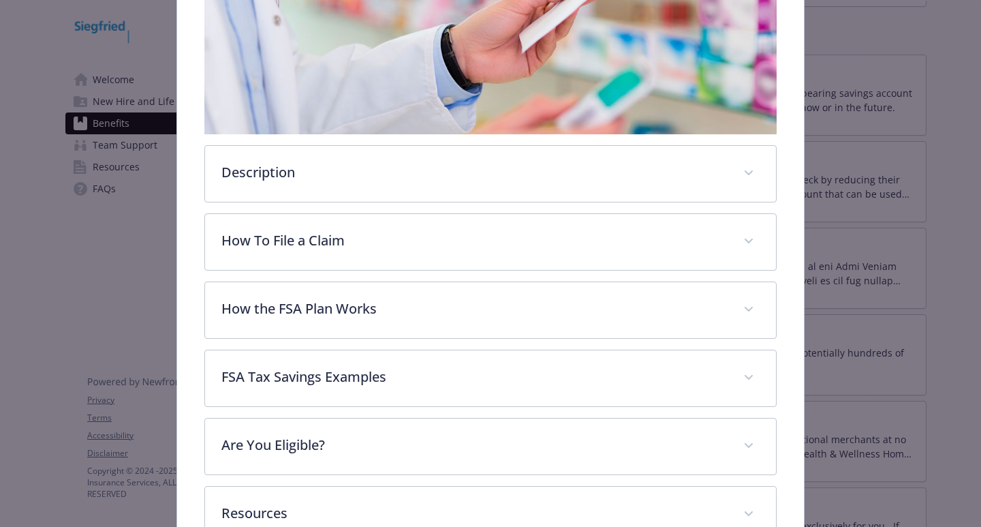
scroll to position [313, 0]
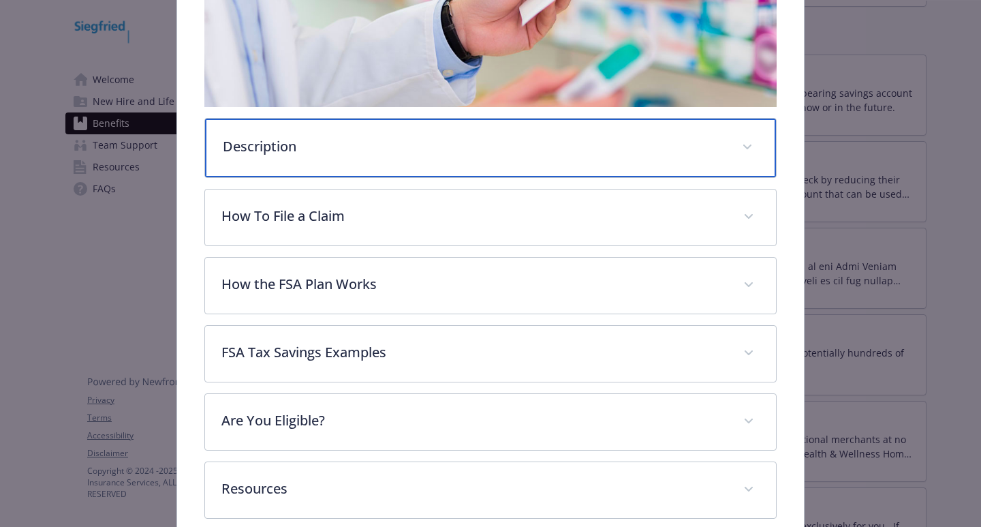
click at [305, 156] on div "Description" at bounding box center [490, 148] width 571 height 59
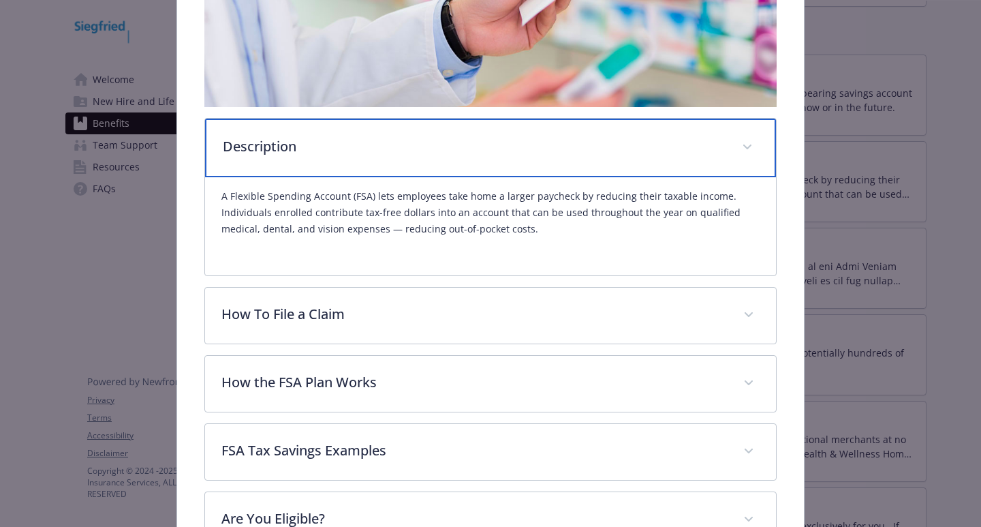
click at [349, 153] on p "Description" at bounding box center [474, 146] width 503 height 20
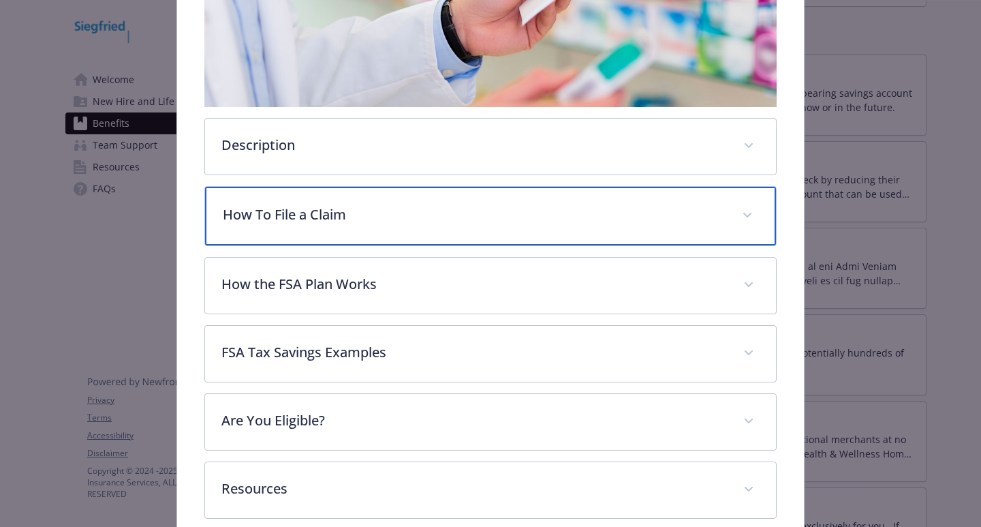
click at [351, 221] on p "How To File a Claim" at bounding box center [474, 214] width 503 height 20
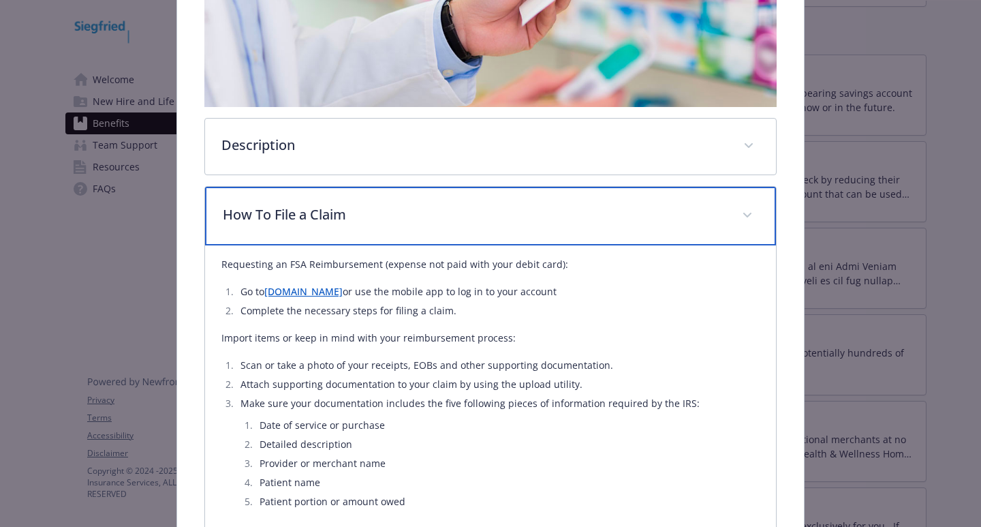
click at [351, 221] on p "How To File a Claim" at bounding box center [474, 214] width 503 height 20
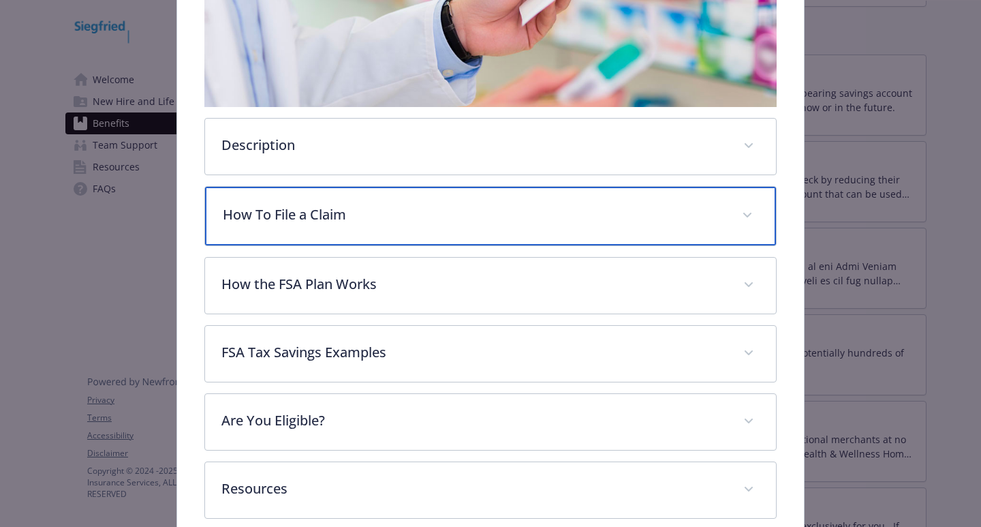
click at [347, 231] on div "How To File a Claim" at bounding box center [490, 216] width 571 height 59
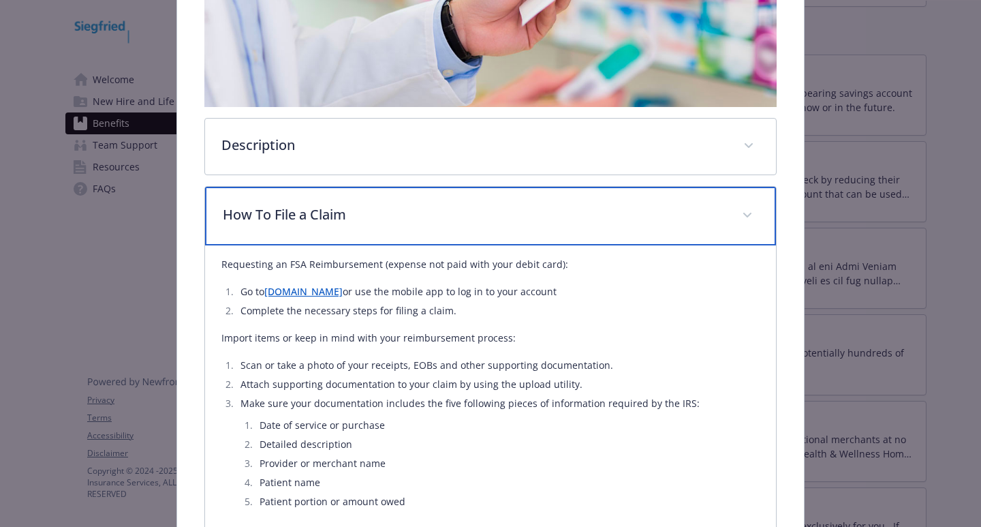
click at [352, 228] on div "How To File a Claim" at bounding box center [490, 216] width 571 height 59
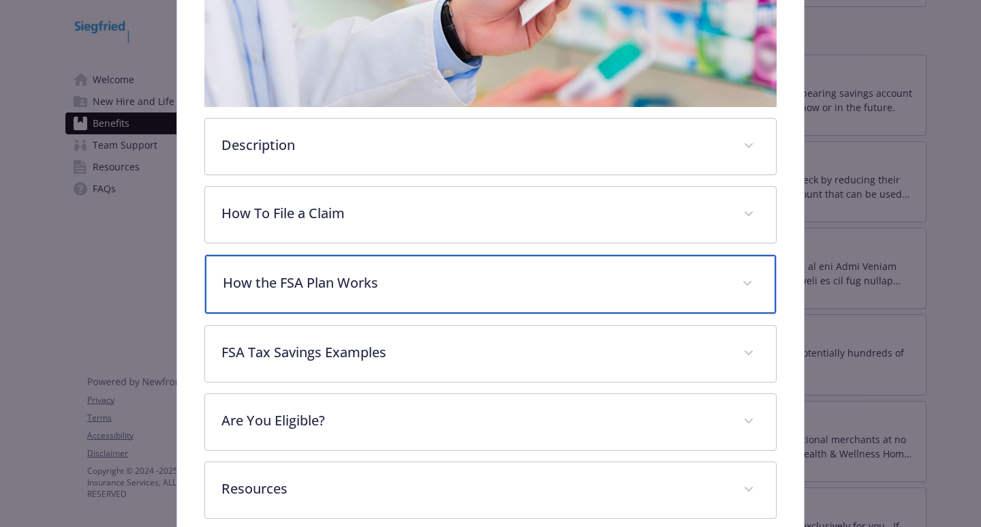
click at [339, 291] on div "How the FSA Plan Works" at bounding box center [490, 284] width 571 height 59
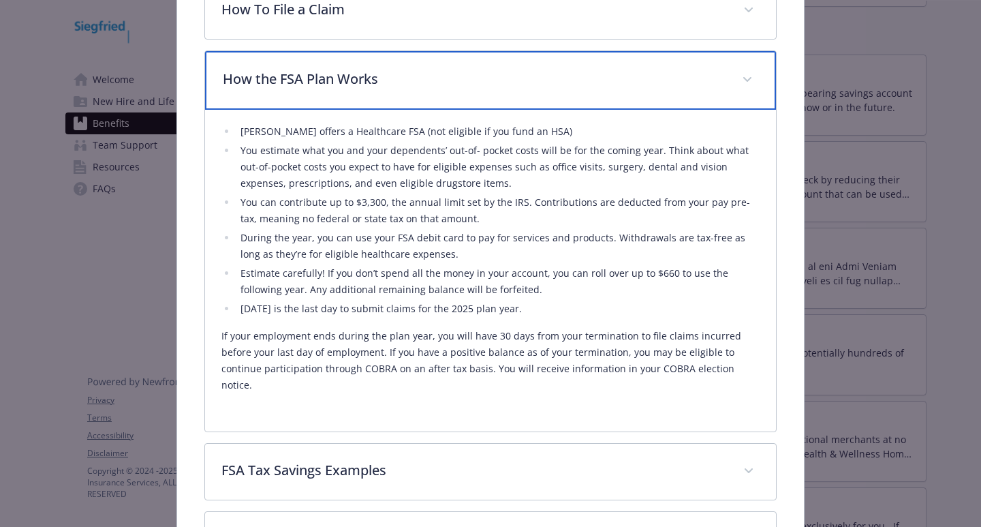
scroll to position [518, 0]
click at [290, 74] on p "How the FSA Plan Works" at bounding box center [474, 78] width 503 height 20
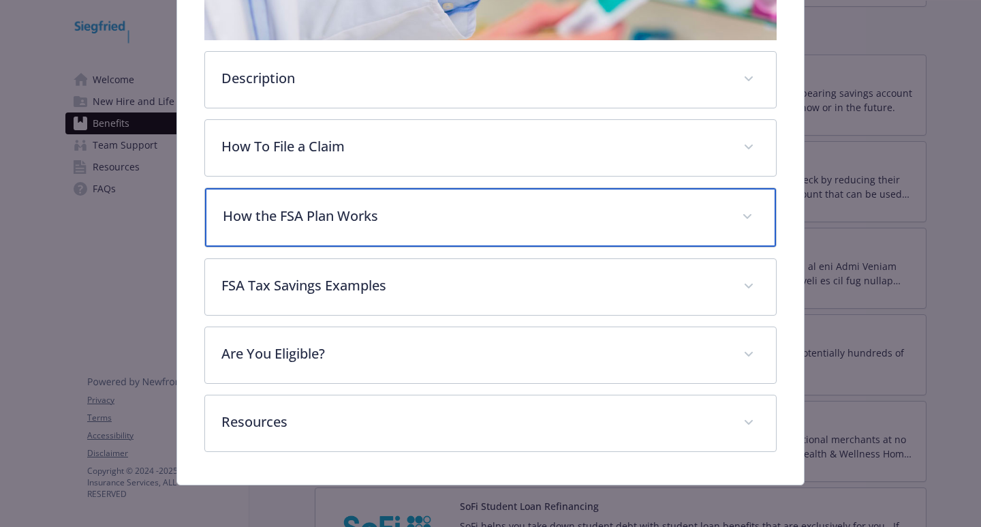
scroll to position [380, 0]
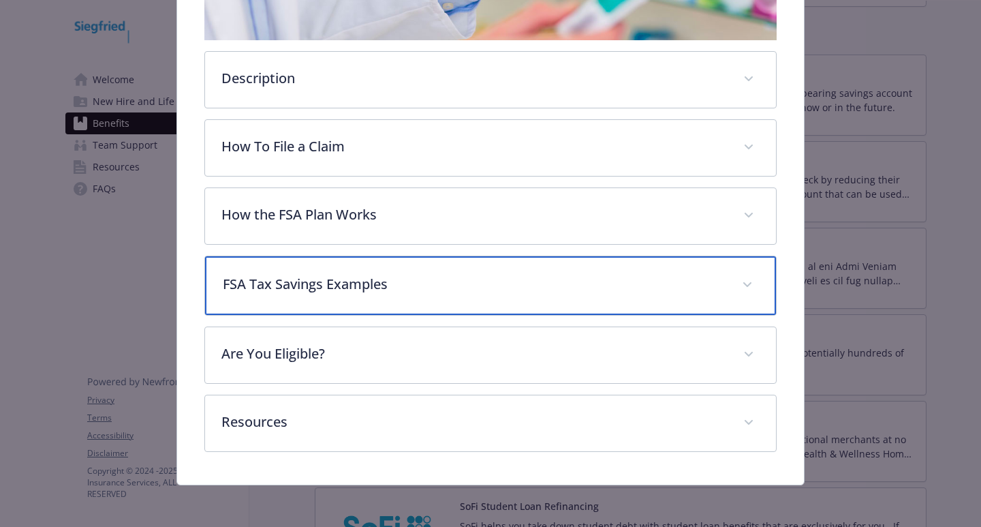
click at [320, 291] on p "FSA Tax Savings Examples" at bounding box center [474, 284] width 503 height 20
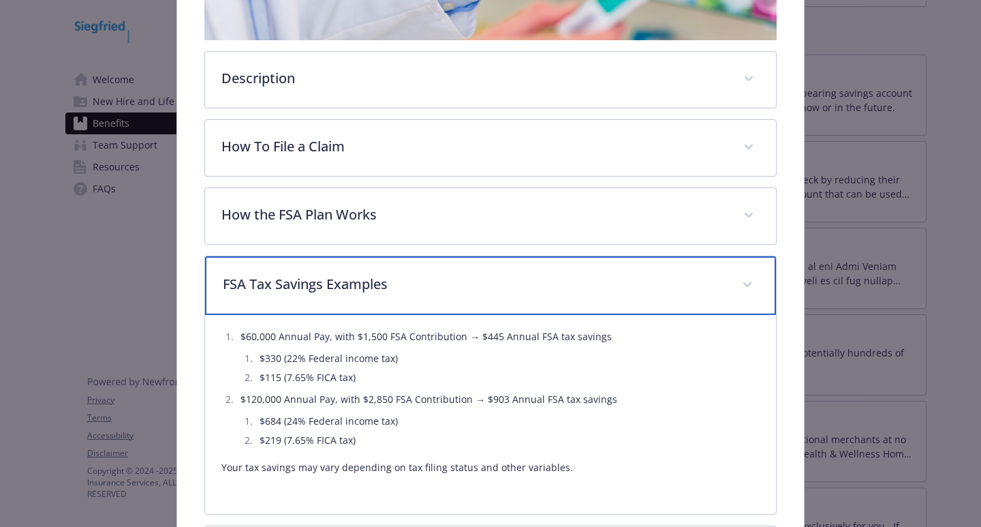
click at [322, 280] on p "FSA Tax Savings Examples" at bounding box center [474, 284] width 503 height 20
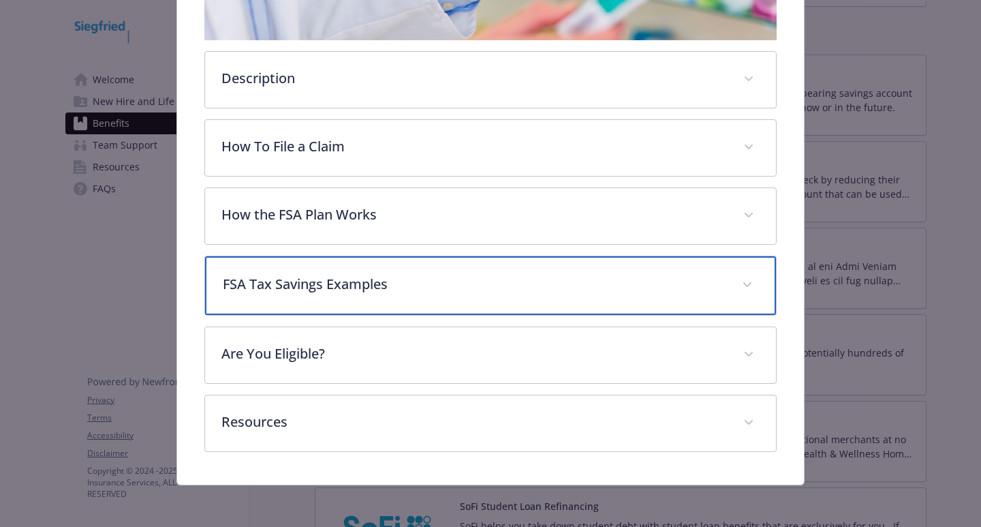
scroll to position [0, 0]
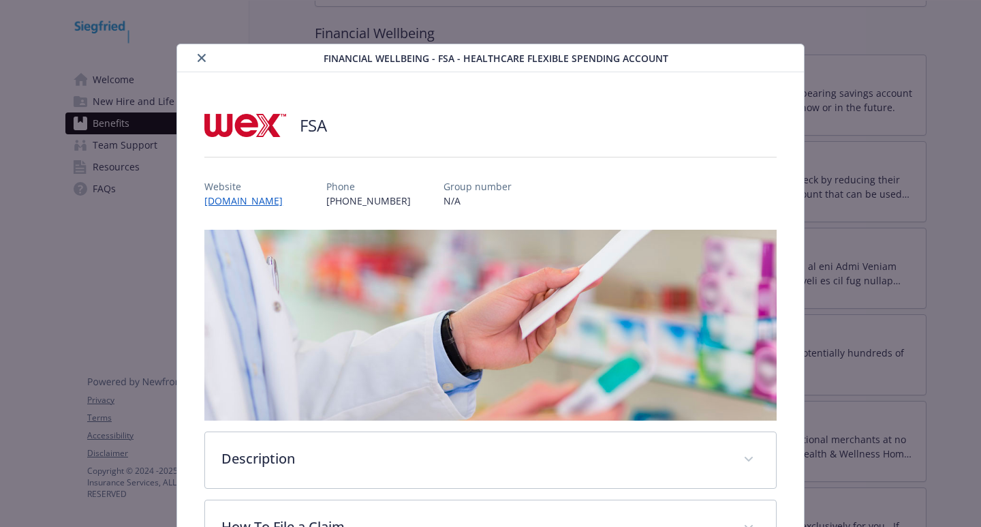
click at [206, 61] on button "close" at bounding box center [202, 58] width 16 height 16
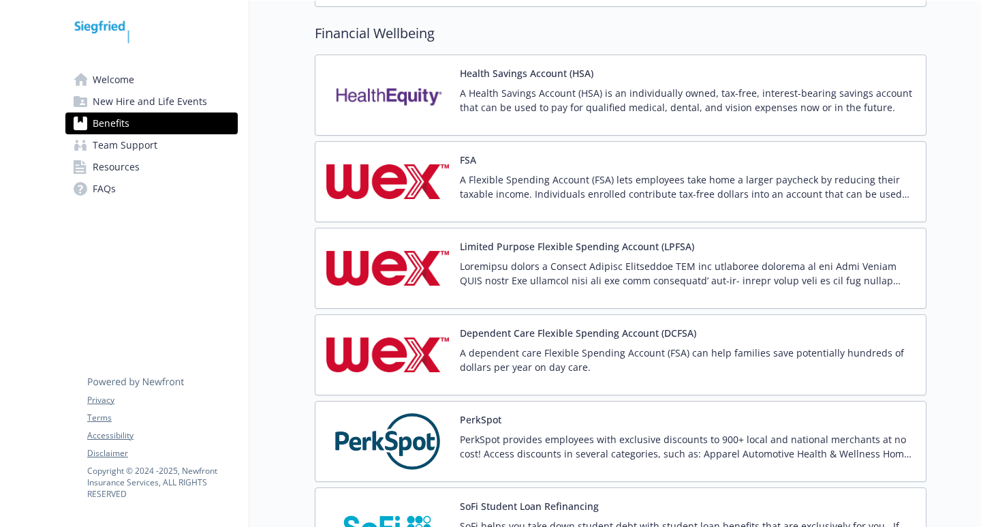
click at [444, 104] on img at bounding box center [387, 95] width 123 height 58
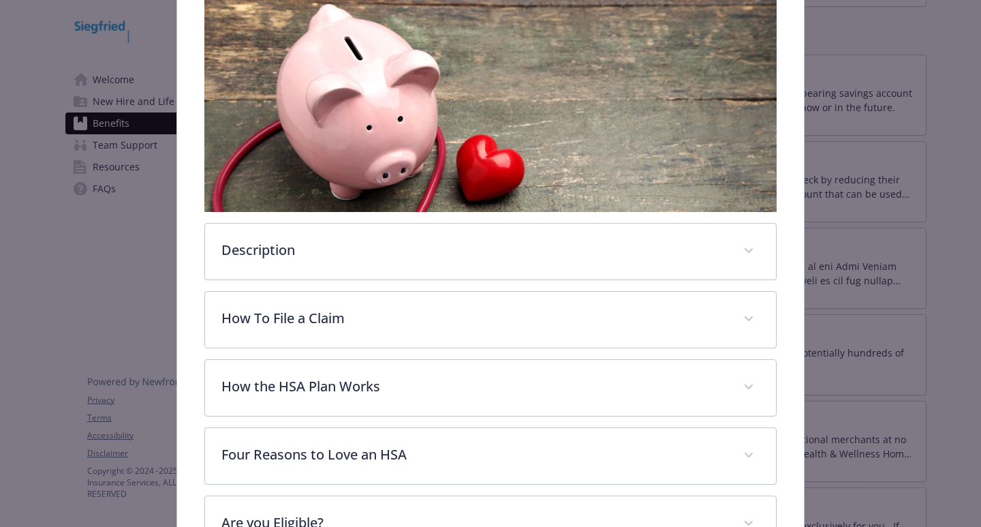
scroll to position [245, 0]
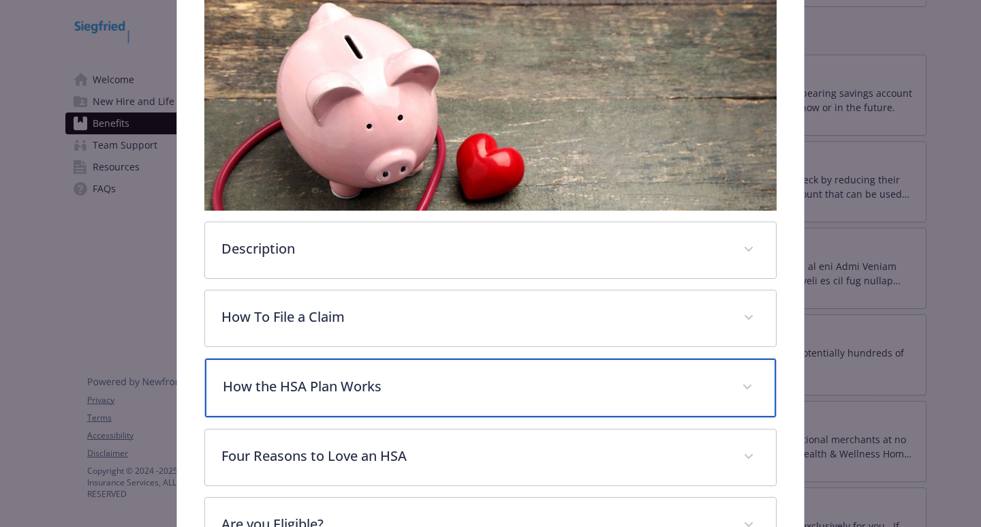
click at [294, 379] on p "How the HSA Plan Works" at bounding box center [474, 386] width 503 height 20
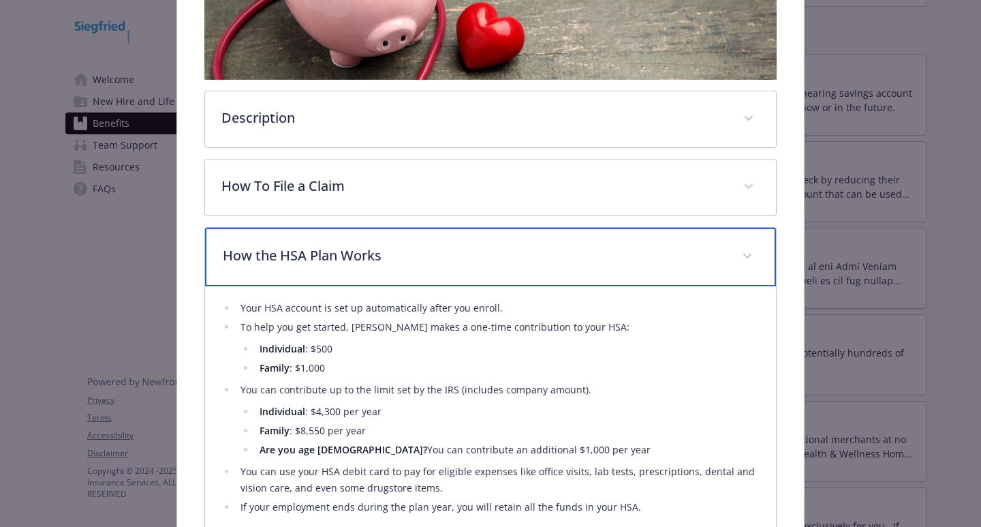
scroll to position [382, 0]
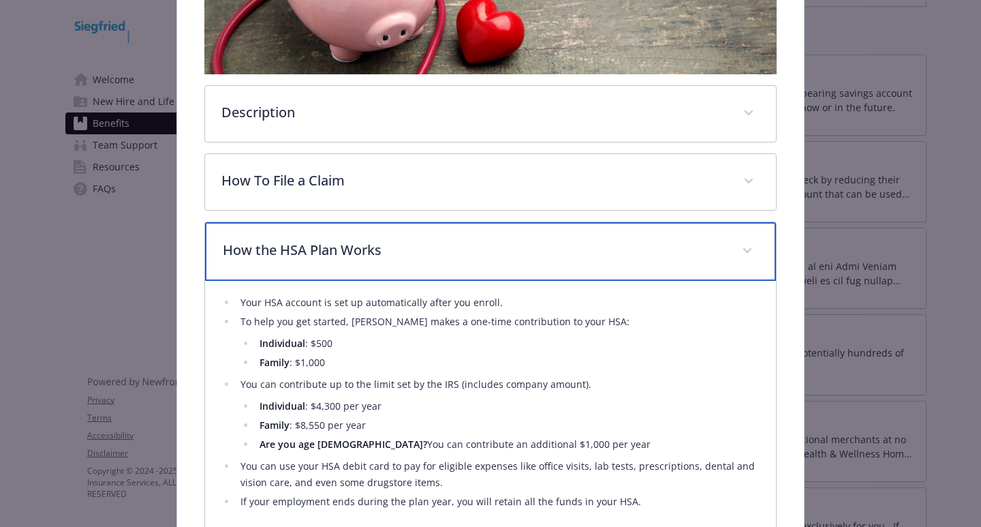
click at [629, 234] on div "How the HSA Plan Works" at bounding box center [490, 251] width 571 height 59
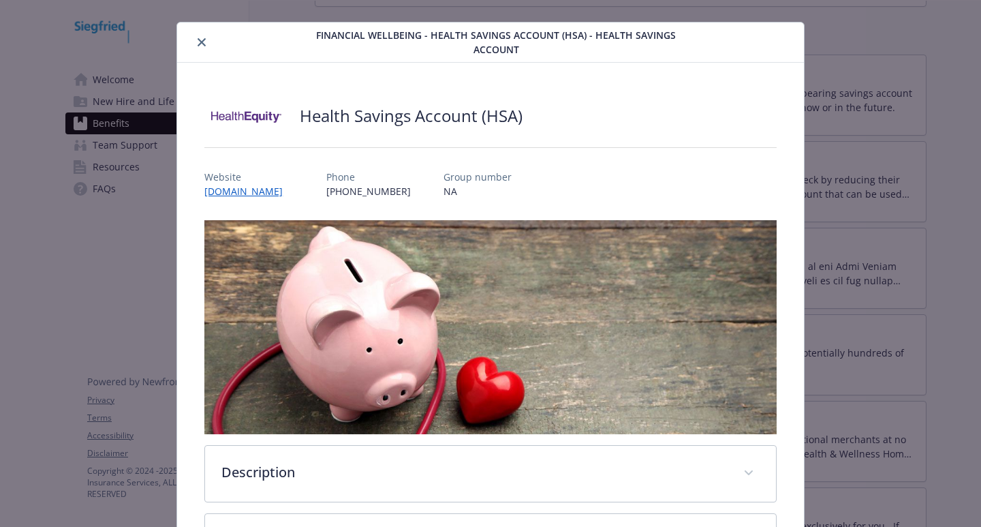
scroll to position [0, 0]
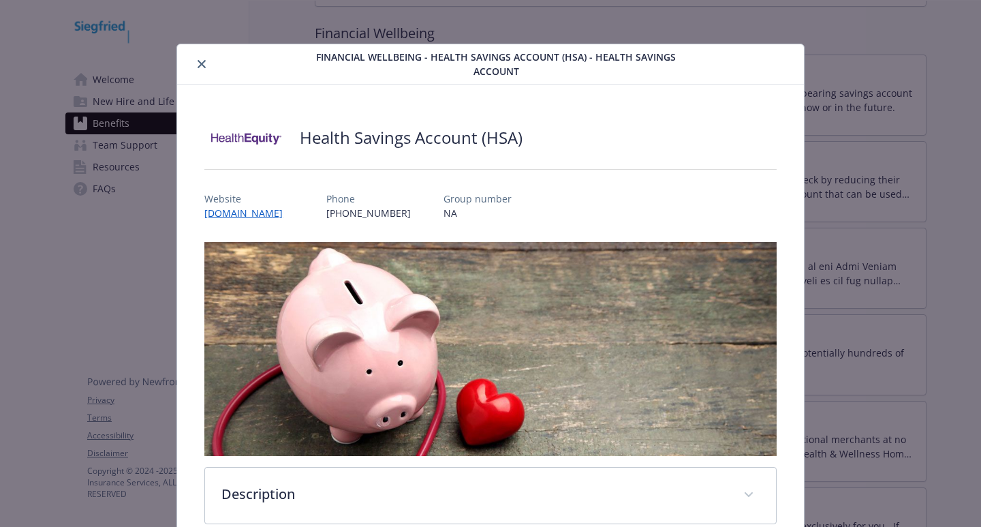
click at [206, 63] on button "close" at bounding box center [202, 64] width 16 height 16
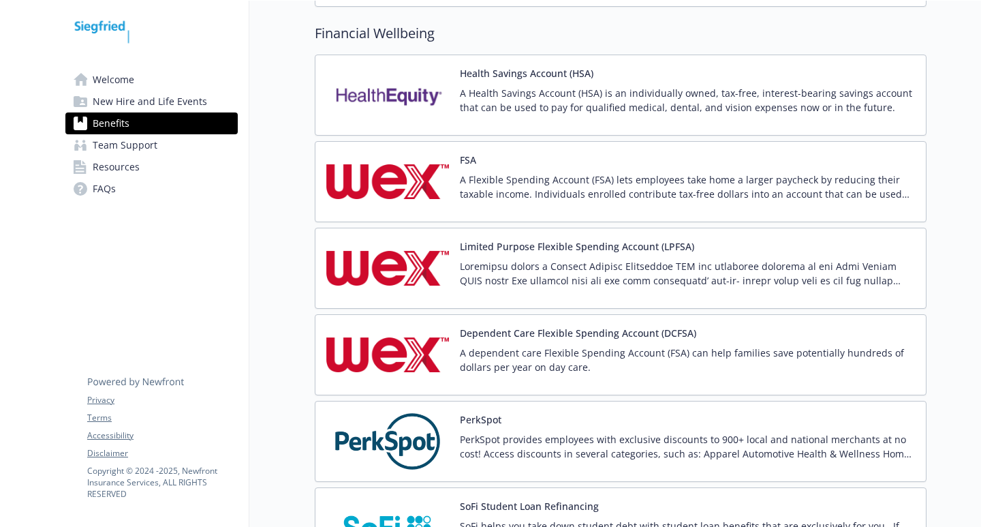
click at [462, 181] on p "A Flexible Spending Account (FSA) lets employees take home a larger paycheck by…" at bounding box center [687, 186] width 455 height 29
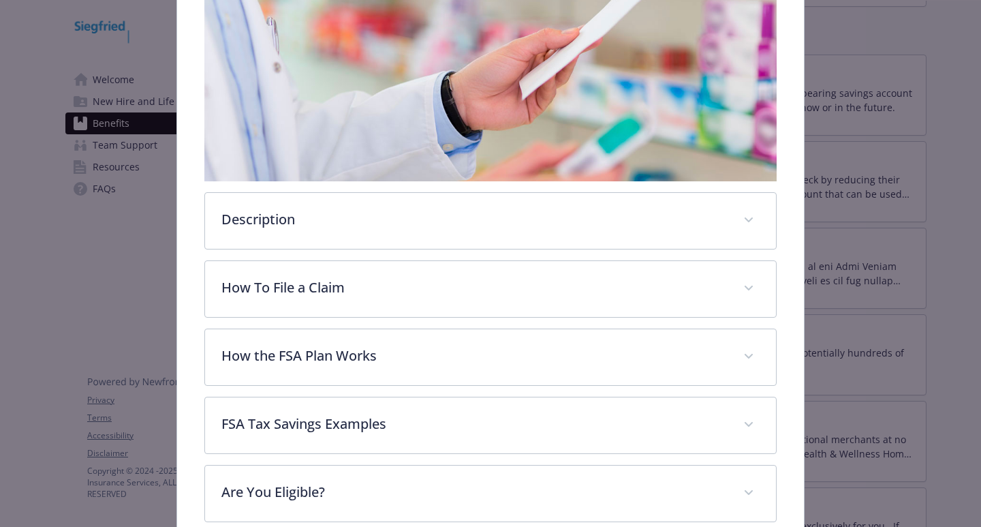
scroll to position [245, 0]
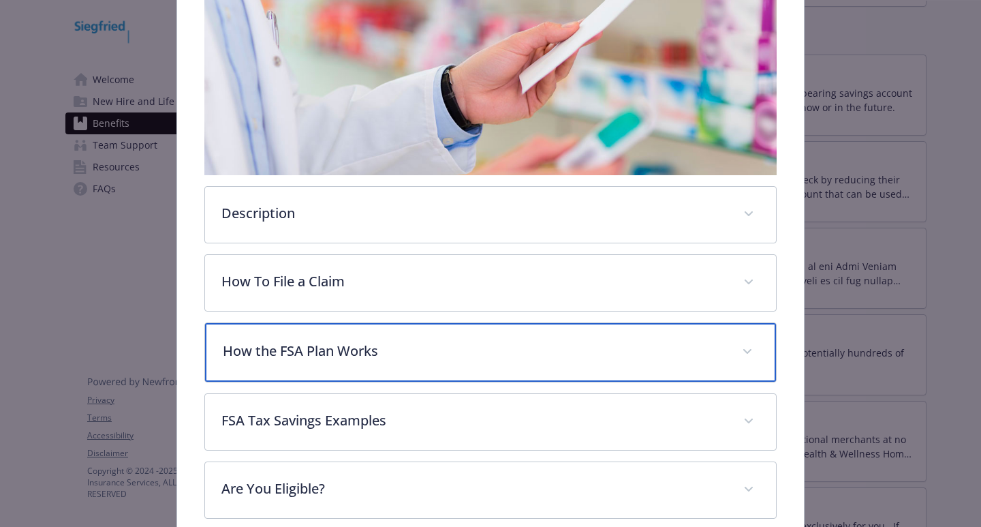
click at [281, 354] on p "How the FSA Plan Works" at bounding box center [474, 351] width 503 height 20
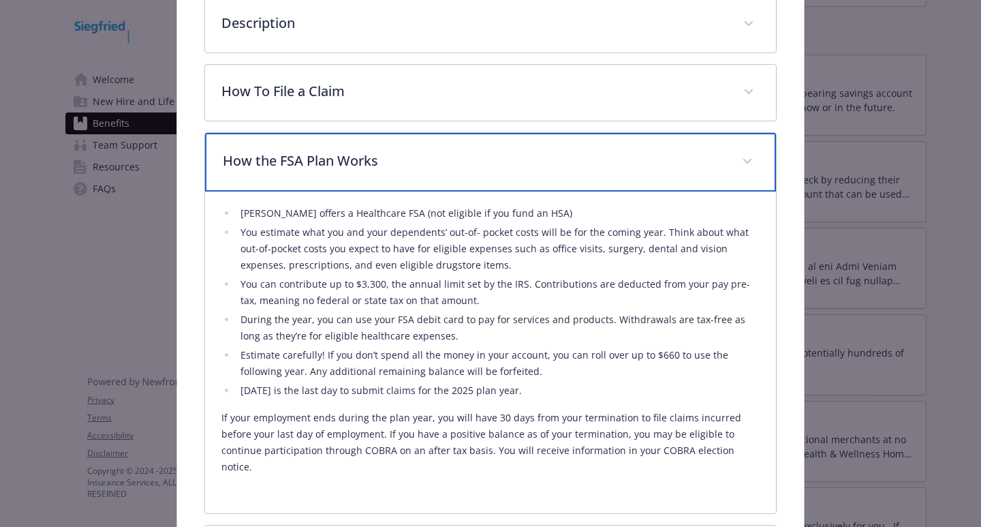
scroll to position [450, 0]
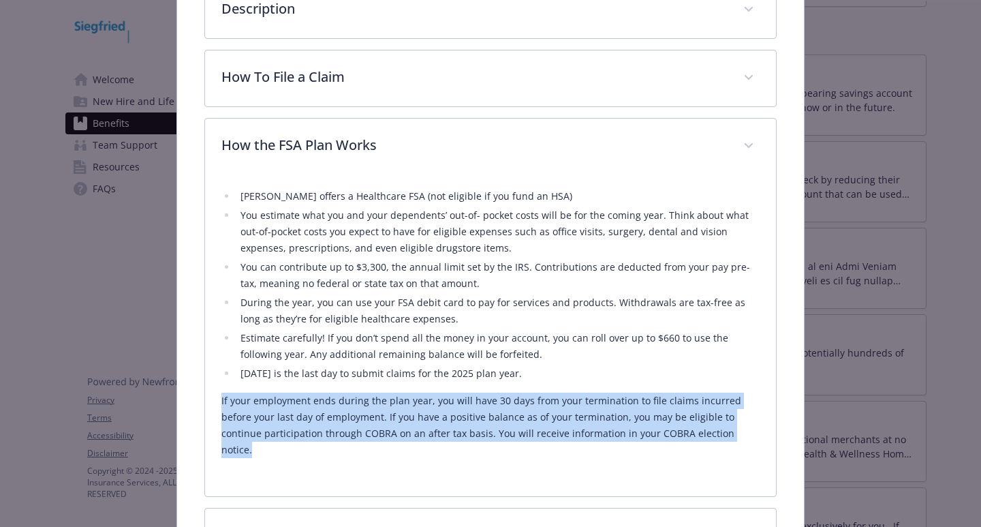
drag, startPoint x: 754, startPoint y: 438, endPoint x: 215, endPoint y: 399, distance: 539.8
click at [215, 399] on div "[PERSON_NAME] offers a Healthcare FSA (not eligible if you fund an HSA) You est…" at bounding box center [490, 335] width 571 height 322
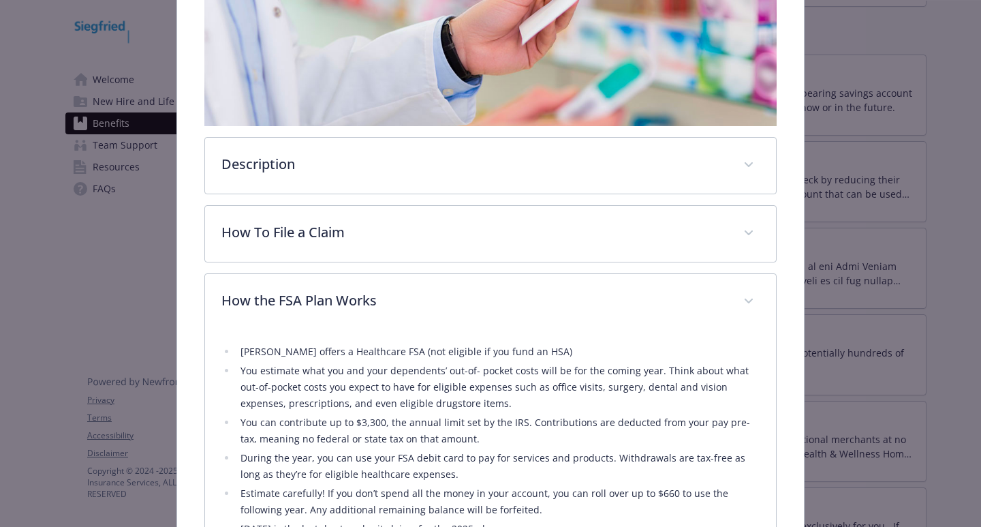
scroll to position [0, 0]
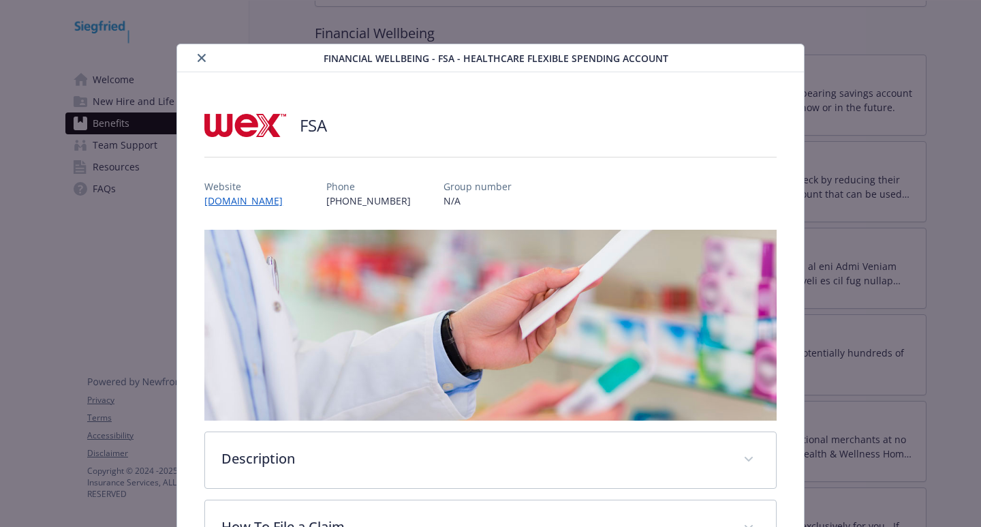
click at [189, 57] on div "details for plan Financial Wellbeing - FSA - Healthcare Flexible Spending Accou…" at bounding box center [253, 58] width 141 height 16
click at [203, 56] on icon "close" at bounding box center [202, 58] width 8 height 8
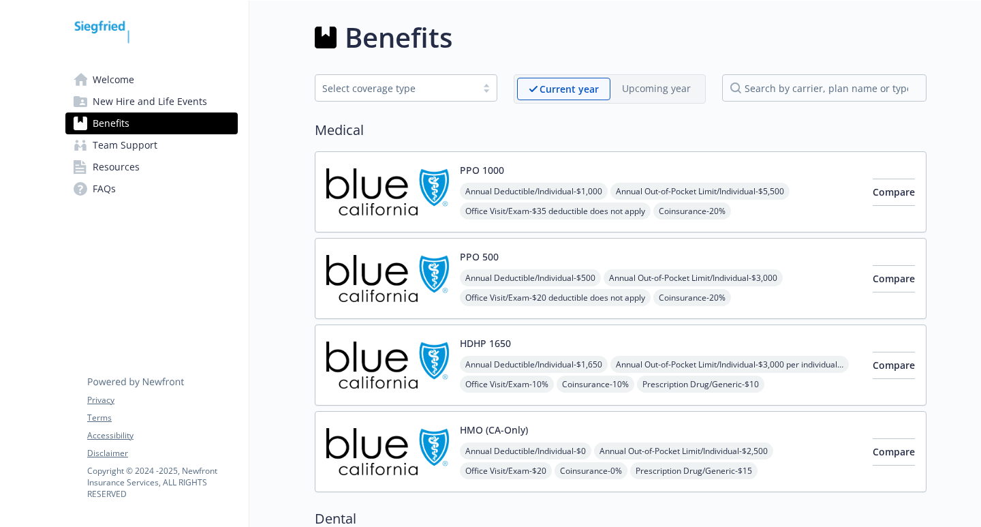
click at [733, 38] on div "Benefits" at bounding box center [621, 37] width 612 height 41
